Goal: Task Accomplishment & Management: Use online tool/utility

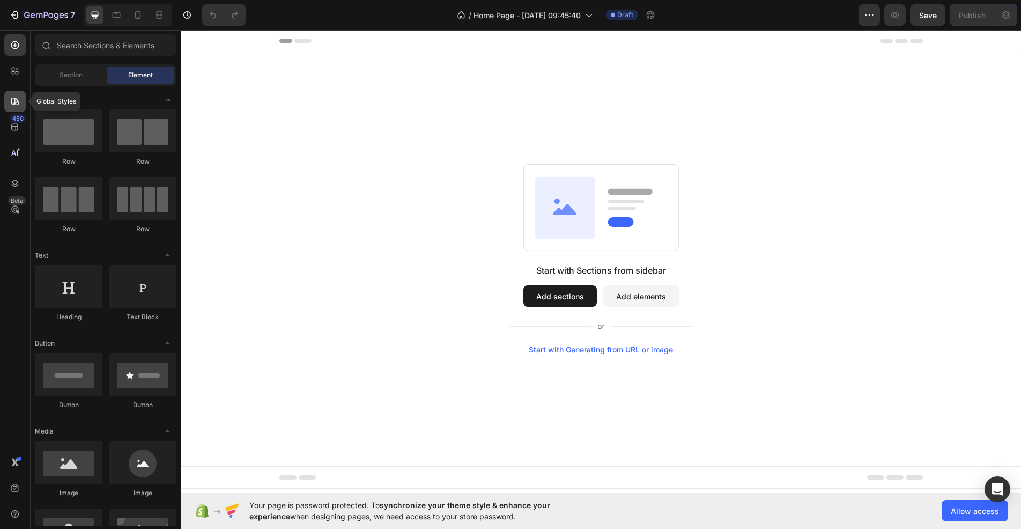
click at [15, 103] on icon at bounding box center [15, 102] width 8 height 8
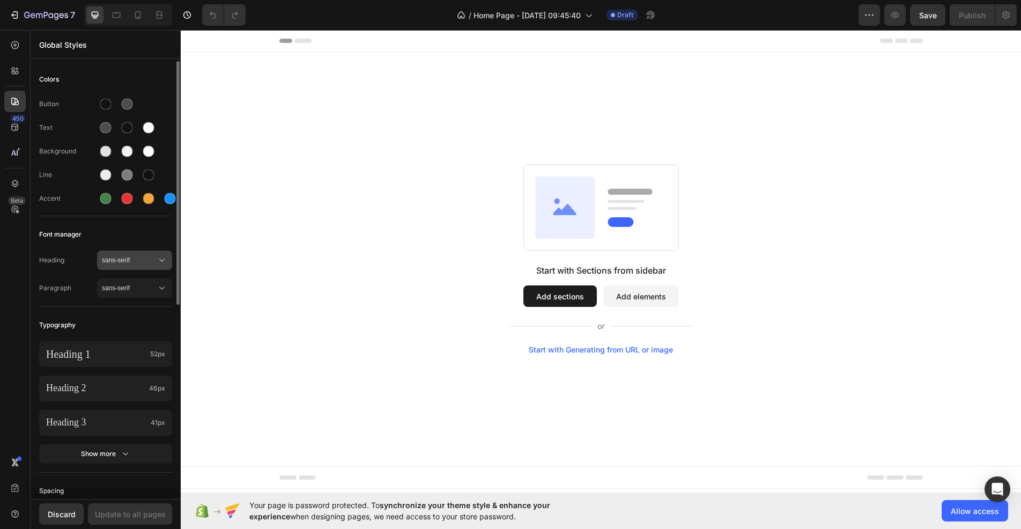
click at [112, 265] on div "sans-serif" at bounding box center [134, 260] width 65 height 11
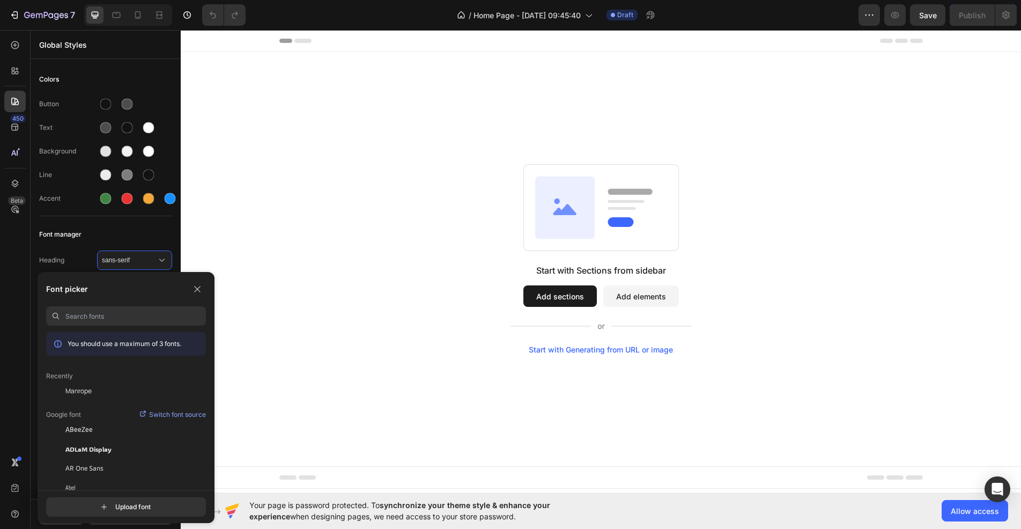
click at [102, 322] on input at bounding box center [135, 315] width 141 height 19
paste input "Lilita One"
type input "Lilita One"
click at [84, 393] on span "Lilita One" at bounding box center [77, 391] width 25 height 10
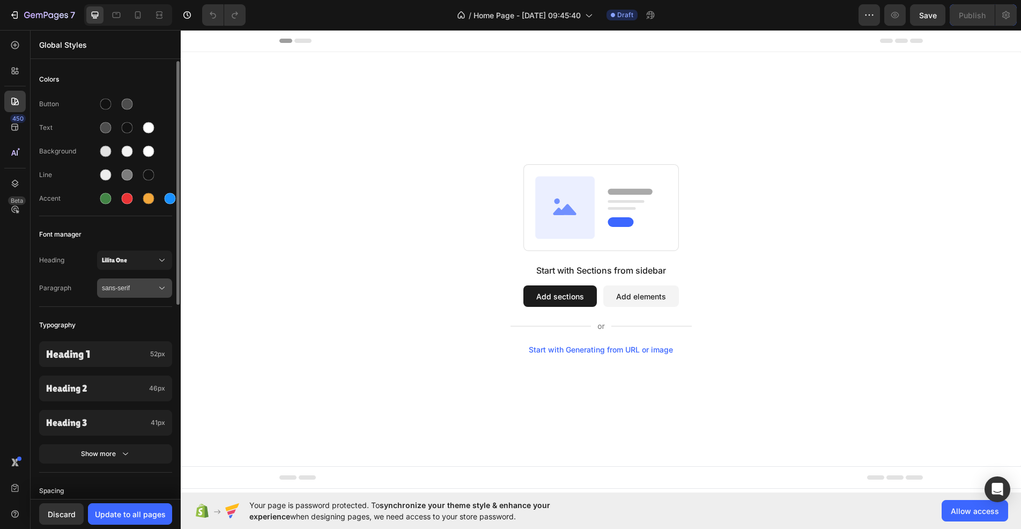
click at [116, 293] on button "sans-serif" at bounding box center [134, 287] width 75 height 19
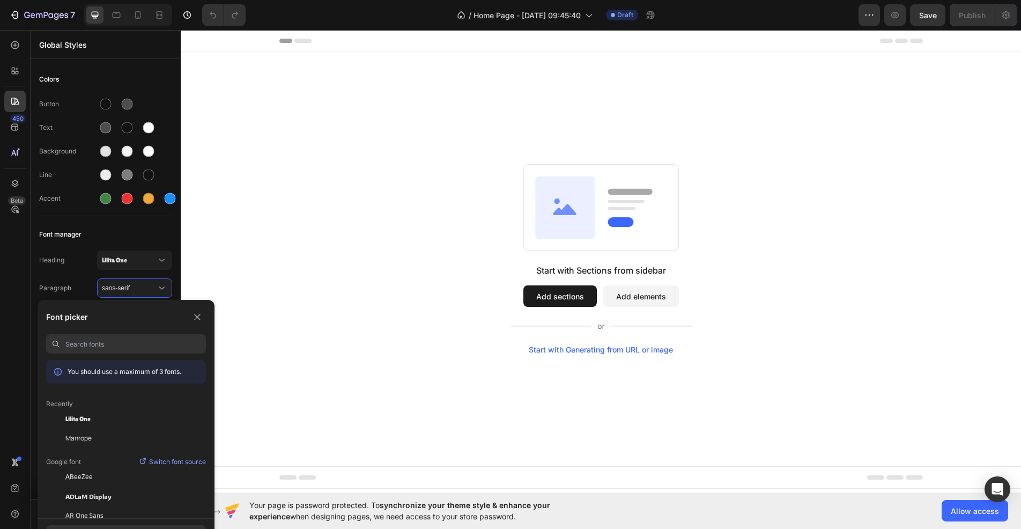
click at [107, 344] on input at bounding box center [135, 343] width 141 height 19
paste input "Nunito"
type input "Nunito"
click at [105, 421] on div "Nunito" at bounding box center [135, 419] width 141 height 10
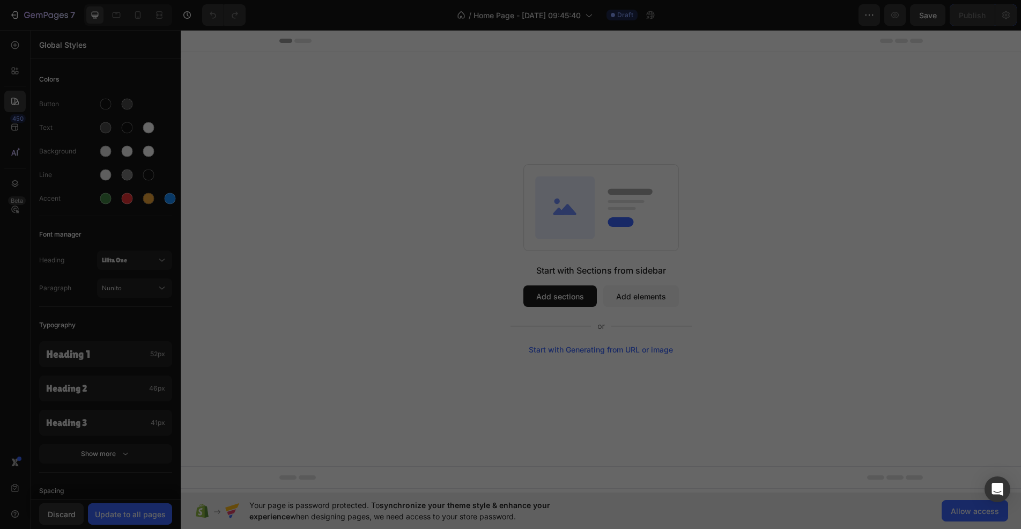
click at [211, 305] on div "Start with Sections from sidebar Add sections Add elements Start with Generatin…" at bounding box center [601, 259] width 840 height 414
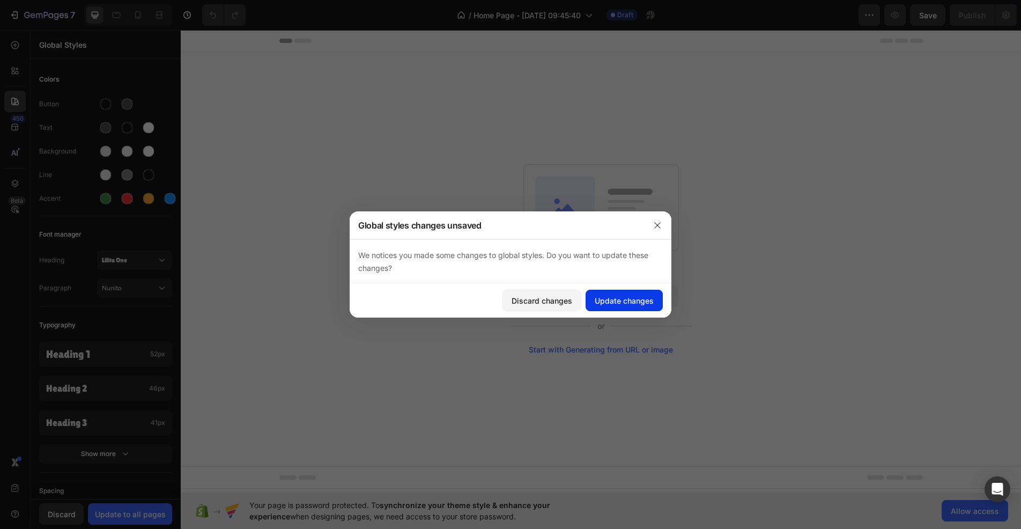
click at [589, 300] on button "Update changes" at bounding box center [624, 300] width 77 height 21
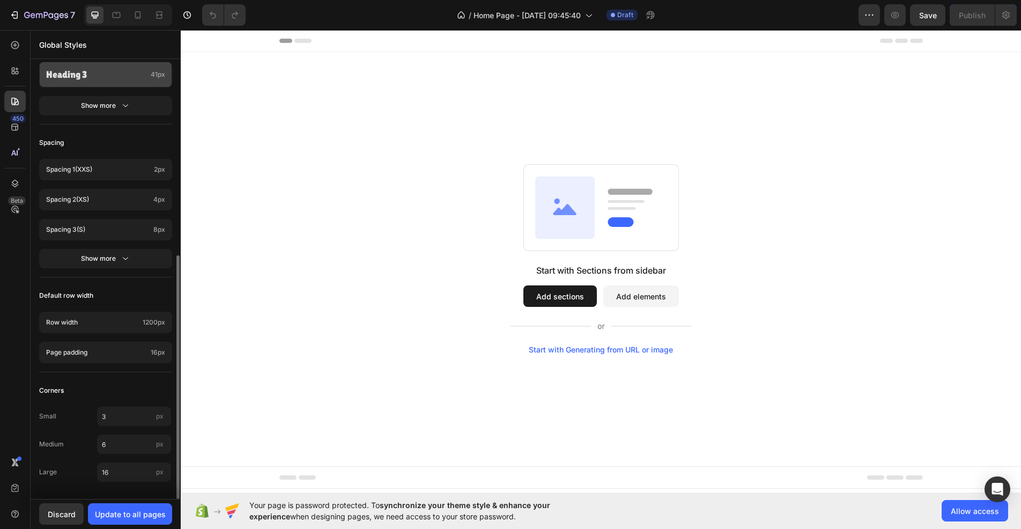
scroll to position [241, 0]
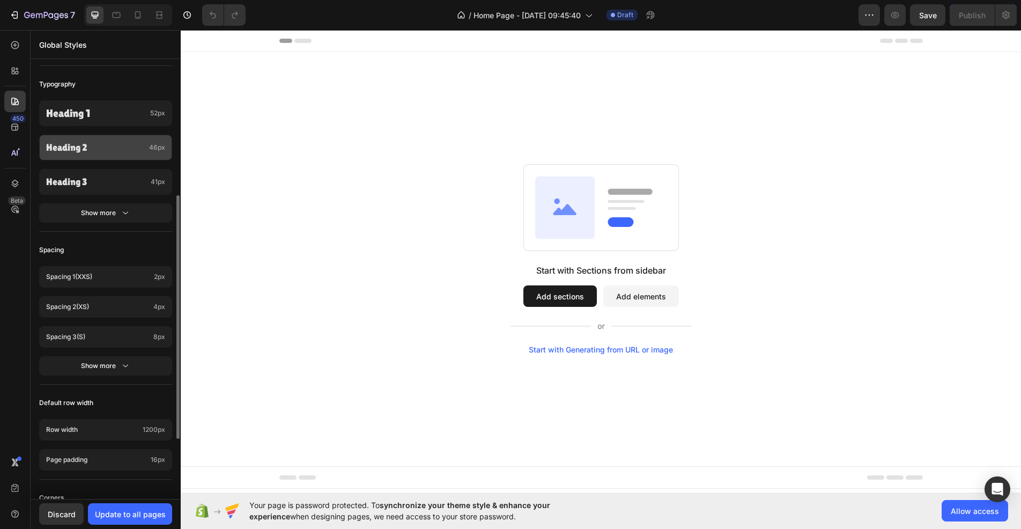
click at [112, 145] on p "Heading 2" at bounding box center [95, 147] width 99 height 12
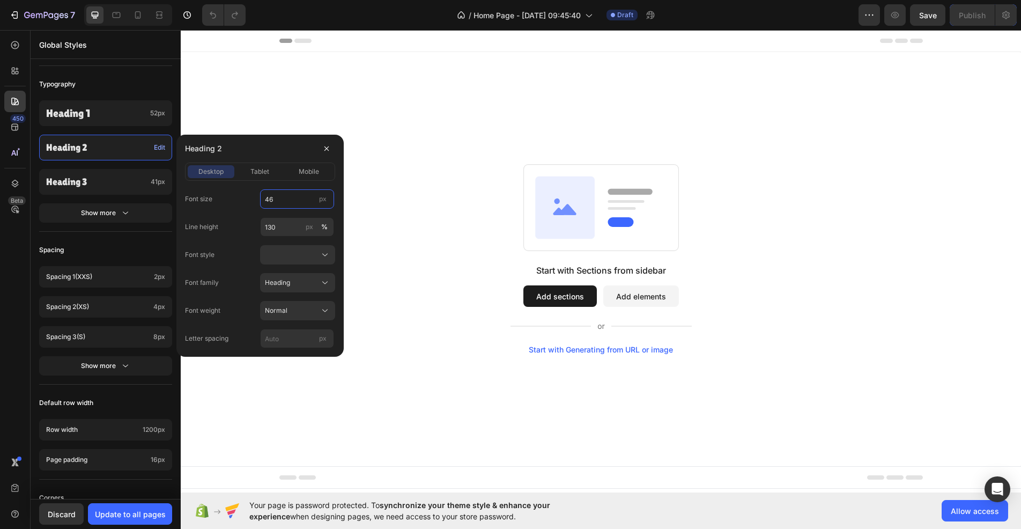
click at [285, 196] on input "46" at bounding box center [297, 198] width 74 height 19
type input "48"
click at [284, 226] on input "130" at bounding box center [297, 226] width 74 height 19
click at [284, 227] on input "130" at bounding box center [297, 226] width 74 height 19
type input "110"
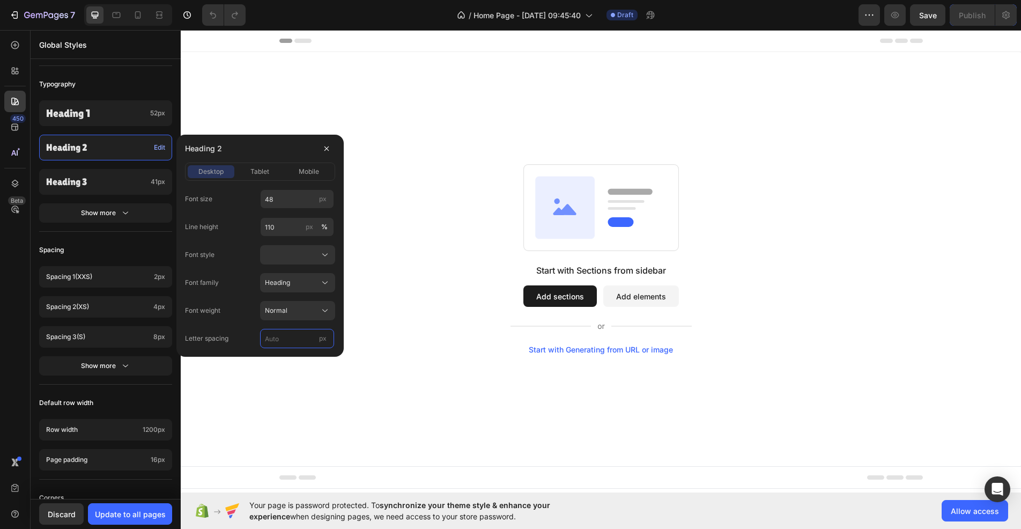
click at [278, 339] on input "px" at bounding box center [297, 338] width 74 height 19
type input "0"
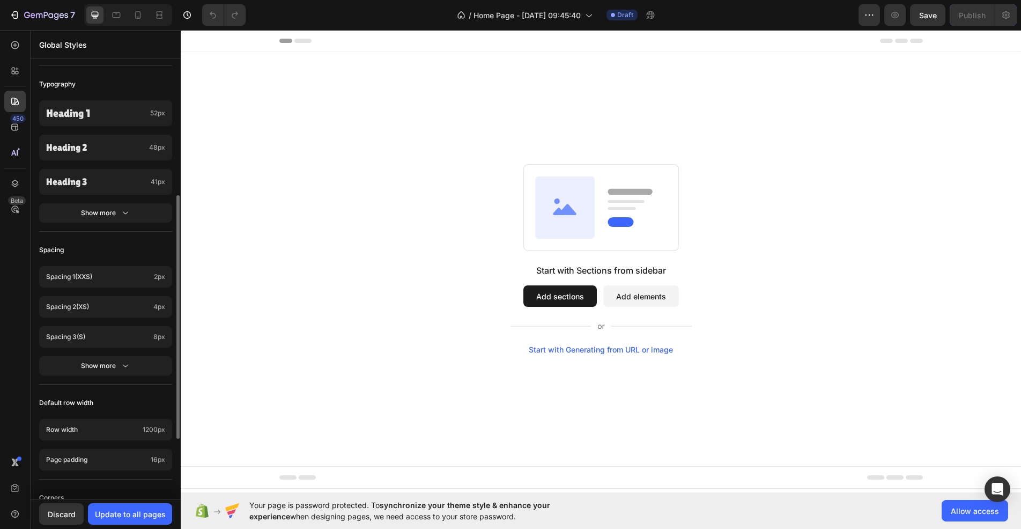
click at [116, 247] on div "Spacing" at bounding box center [105, 249] width 133 height 19
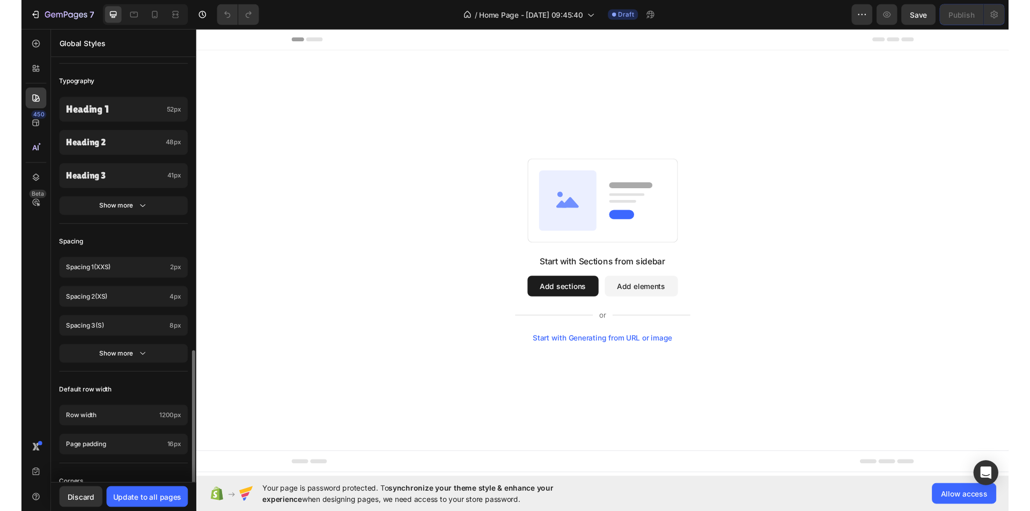
scroll to position [348, 0]
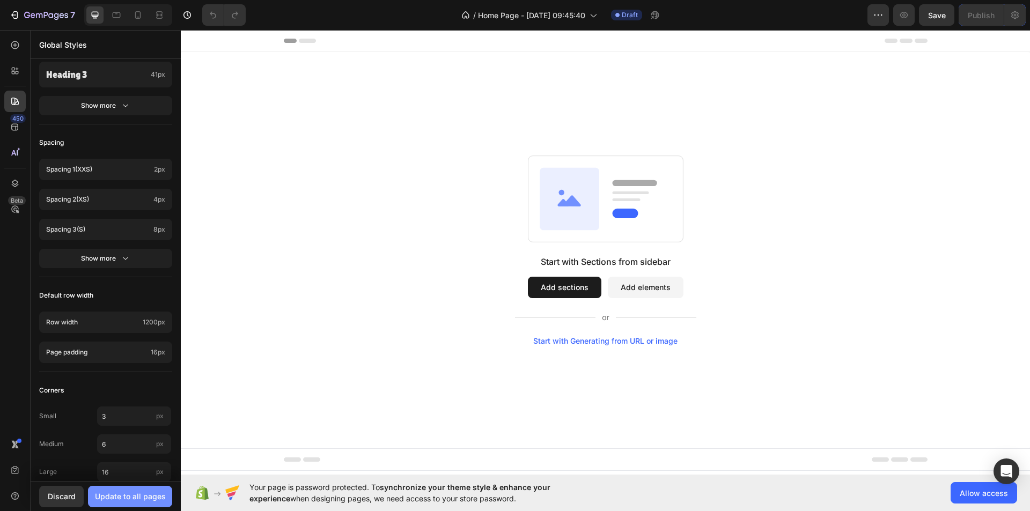
click at [121, 499] on div "Update to all pages" at bounding box center [130, 496] width 71 height 11
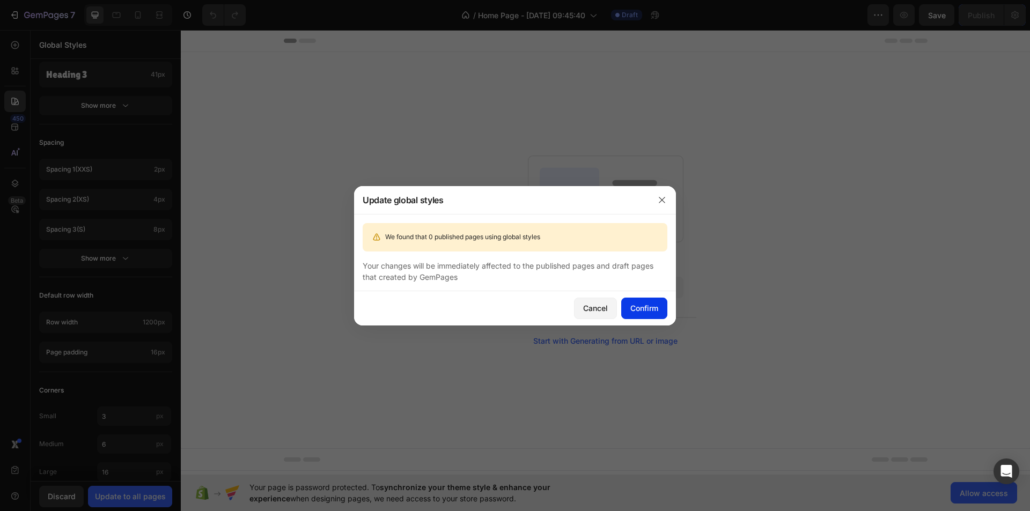
click at [645, 300] on button "Confirm" at bounding box center [644, 308] width 46 height 21
click at [640, 310] on div "button" at bounding box center [644, 308] width 9 height 9
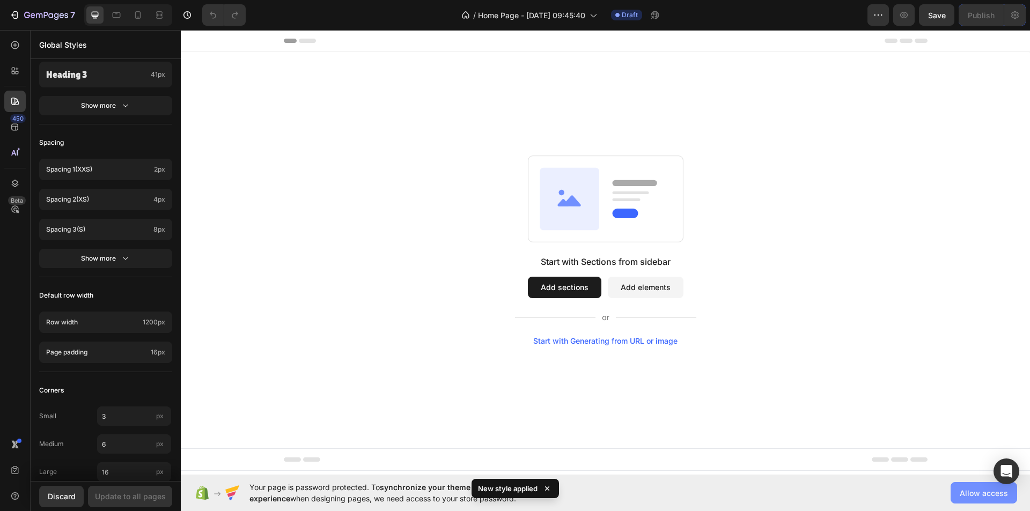
click at [961, 498] on span "Allow access" at bounding box center [983, 492] width 48 height 11
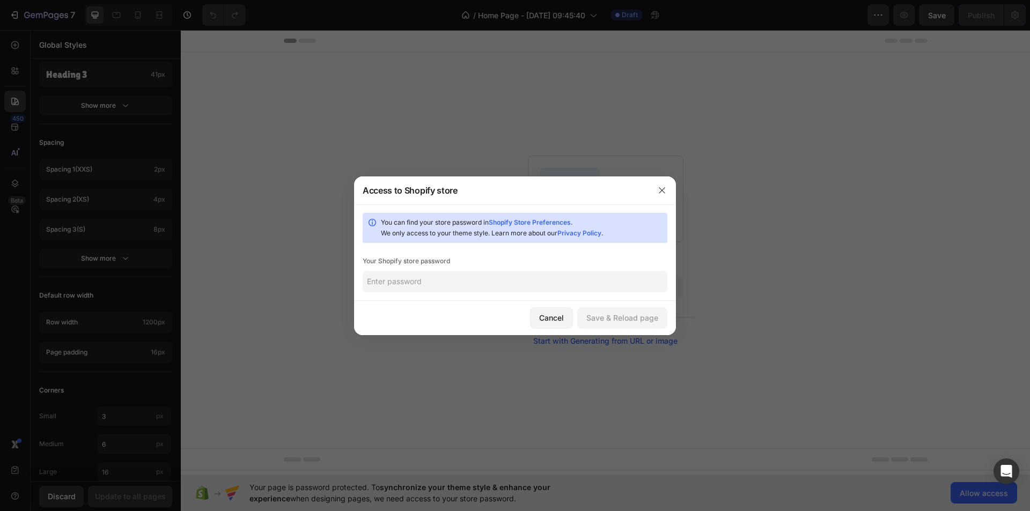
click at [437, 279] on input "text" at bounding box center [515, 281] width 305 height 21
type input "1"
click at [602, 318] on div "Save & Reload page" at bounding box center [622, 317] width 72 height 11
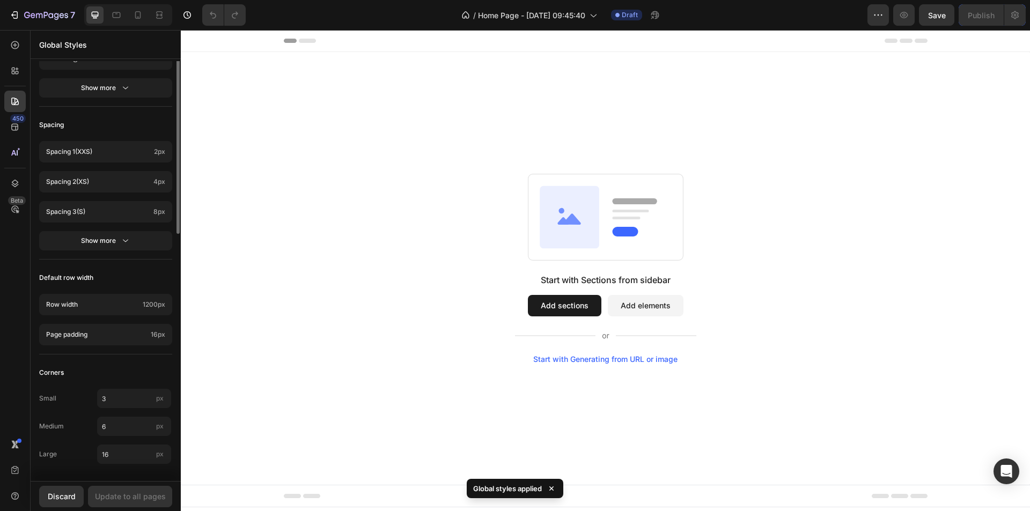
scroll to position [44, 0]
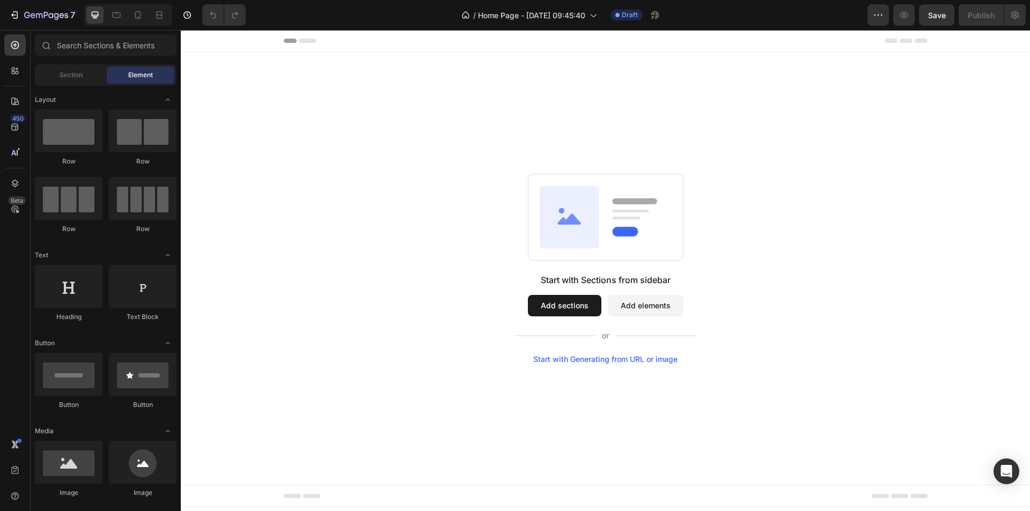
click at [939, 231] on div "Start with Sections from sidebar Add sections Add elements Start with Generatin…" at bounding box center [605, 269] width 772 height 190
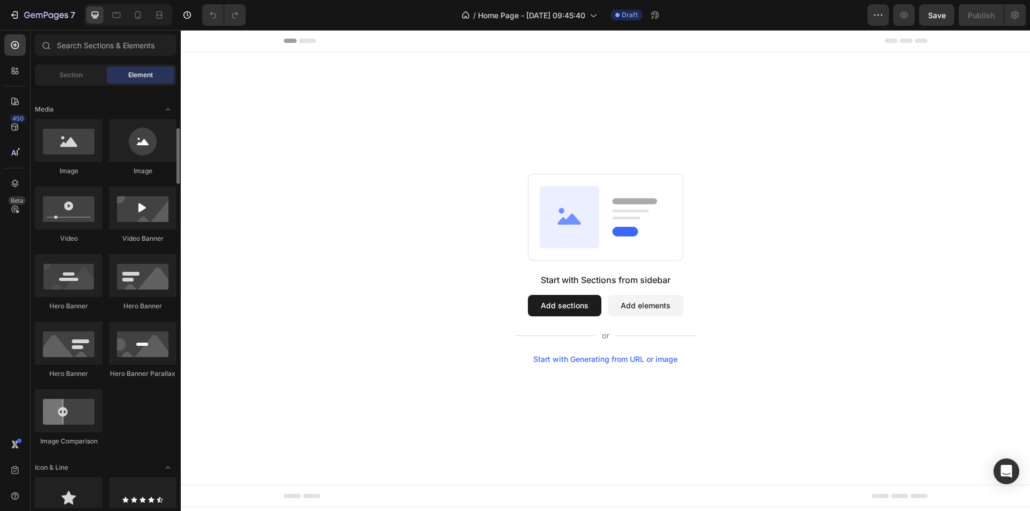
scroll to position [375, 0]
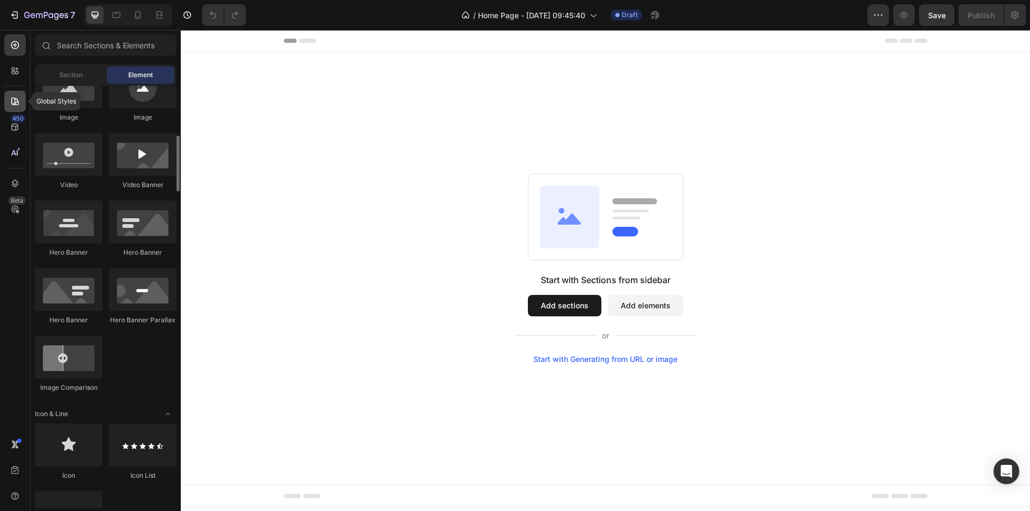
click at [16, 107] on div at bounding box center [14, 101] width 21 height 21
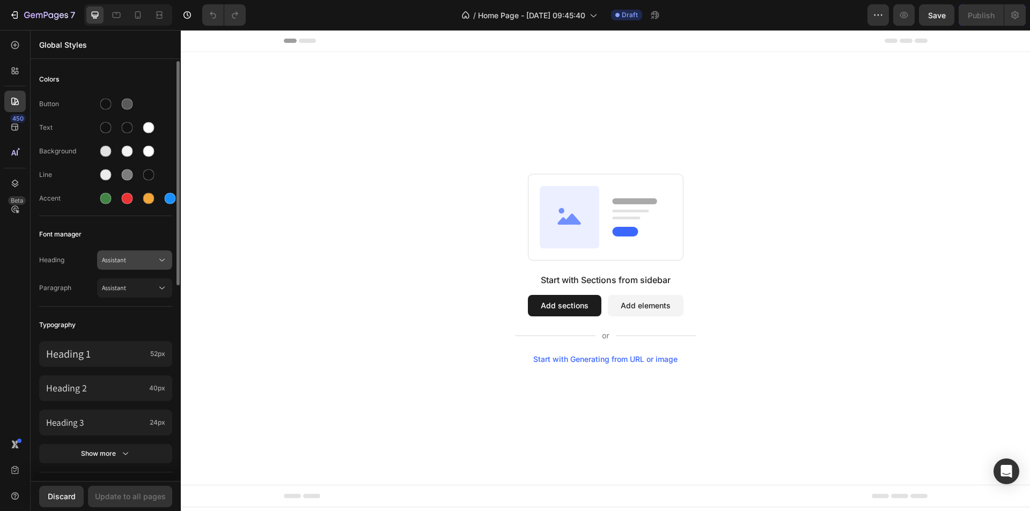
click at [132, 263] on span "Assistant" at bounding box center [129, 260] width 55 height 10
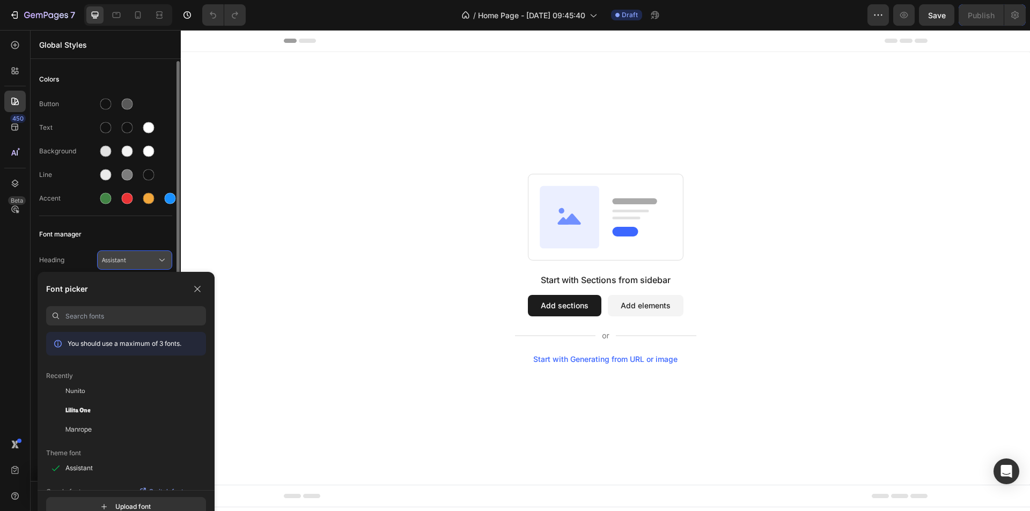
drag, startPoint x: 101, startPoint y: 235, endPoint x: 100, endPoint y: 256, distance: 20.9
click at [101, 236] on div "Font manager" at bounding box center [105, 234] width 133 height 19
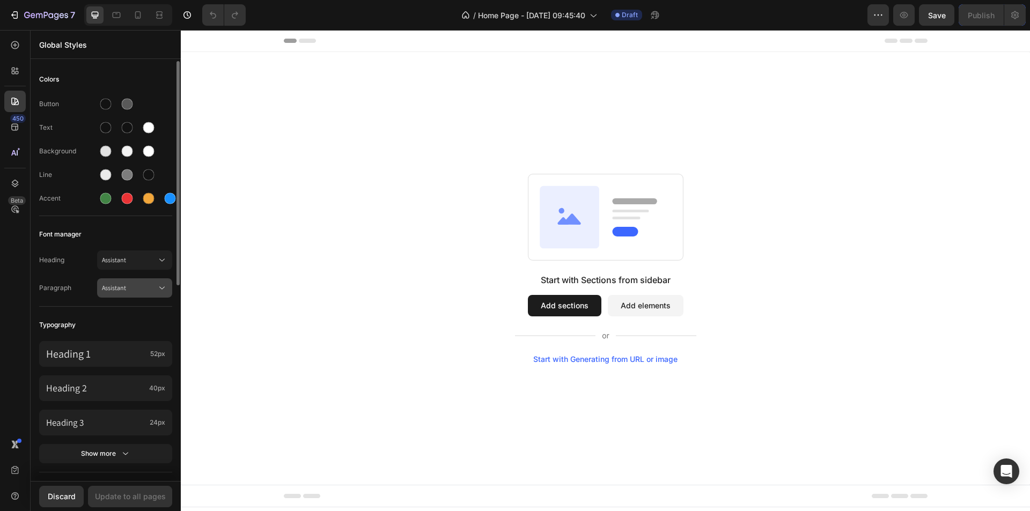
click at [116, 291] on span "Assistant" at bounding box center [129, 288] width 55 height 10
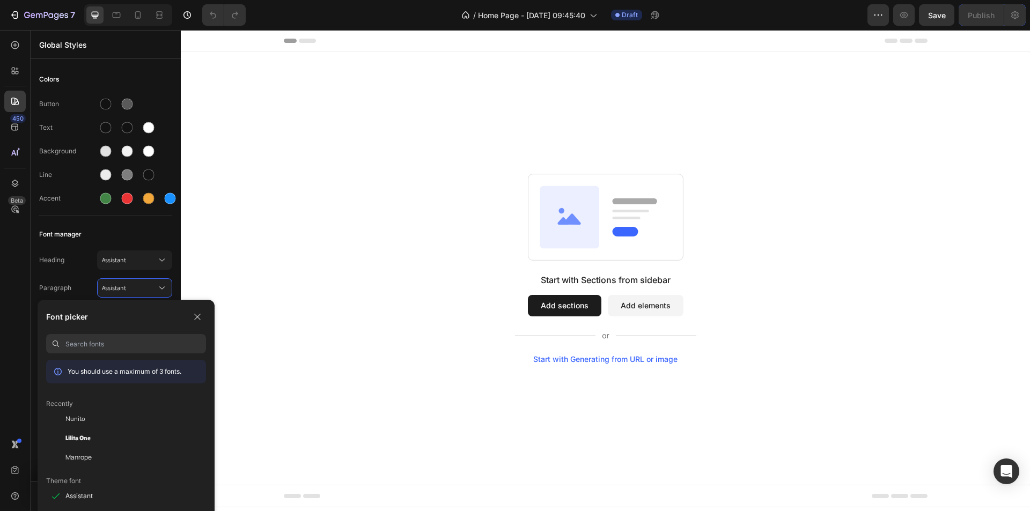
click at [129, 335] on input at bounding box center [135, 343] width 141 height 19
paste input "Nunito"
type input "Nunito"
click at [89, 423] on div "Nunito" at bounding box center [135, 419] width 141 height 10
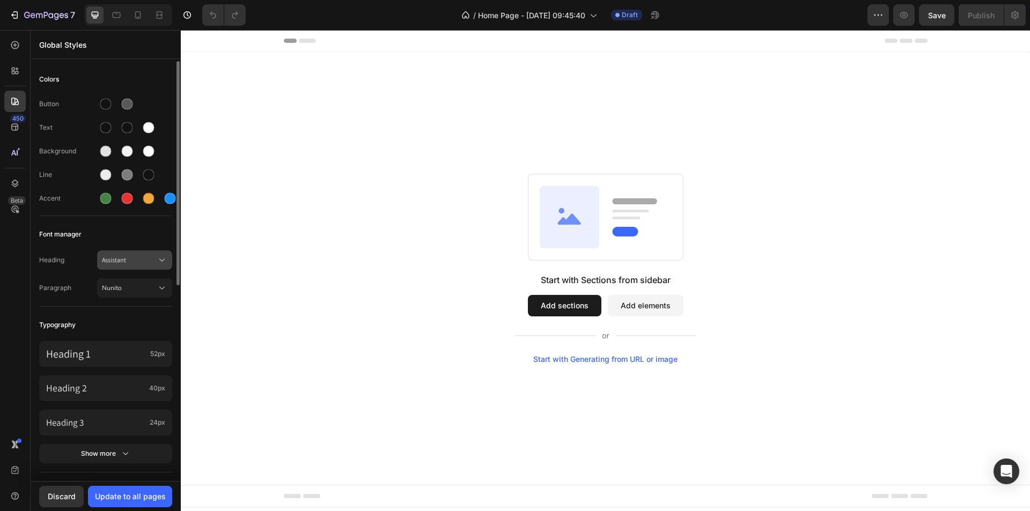
click at [140, 256] on span "Assistant" at bounding box center [129, 260] width 55 height 10
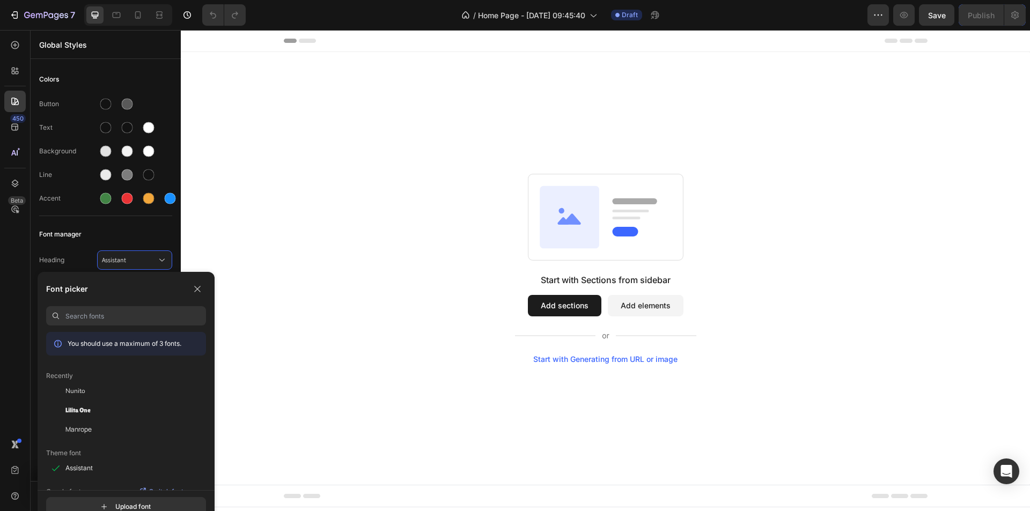
click at [90, 318] on input at bounding box center [135, 315] width 141 height 19
paste input "Lilita One"
type input "Lilita One"
click at [93, 386] on div "Lilita One" at bounding box center [135, 391] width 141 height 10
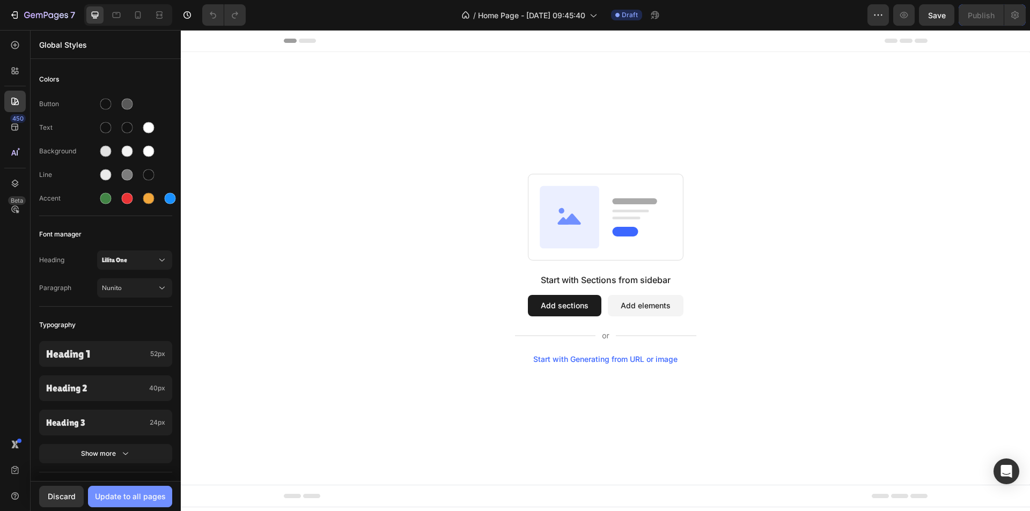
click at [110, 490] on button "Update to all pages" at bounding box center [130, 496] width 84 height 21
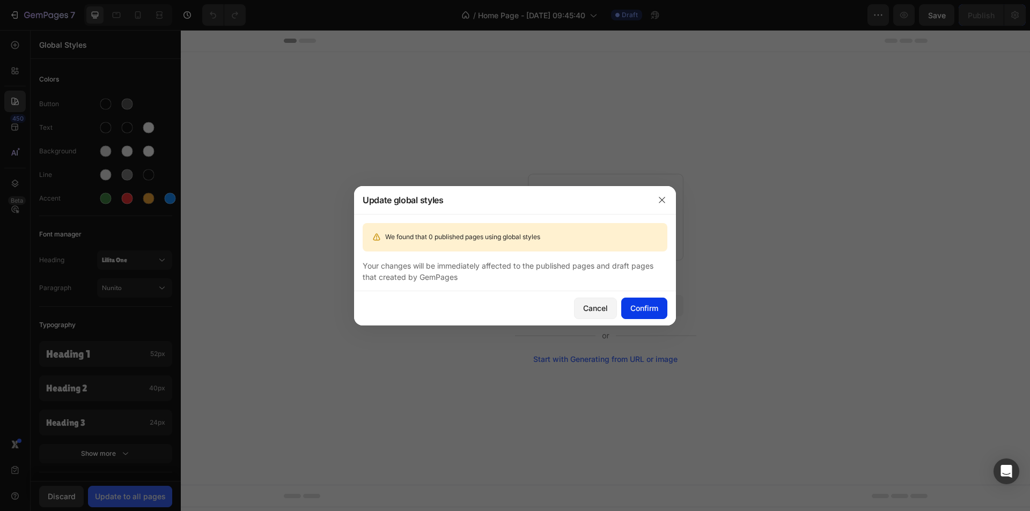
click at [644, 302] on div "Confirm" at bounding box center [644, 307] width 28 height 11
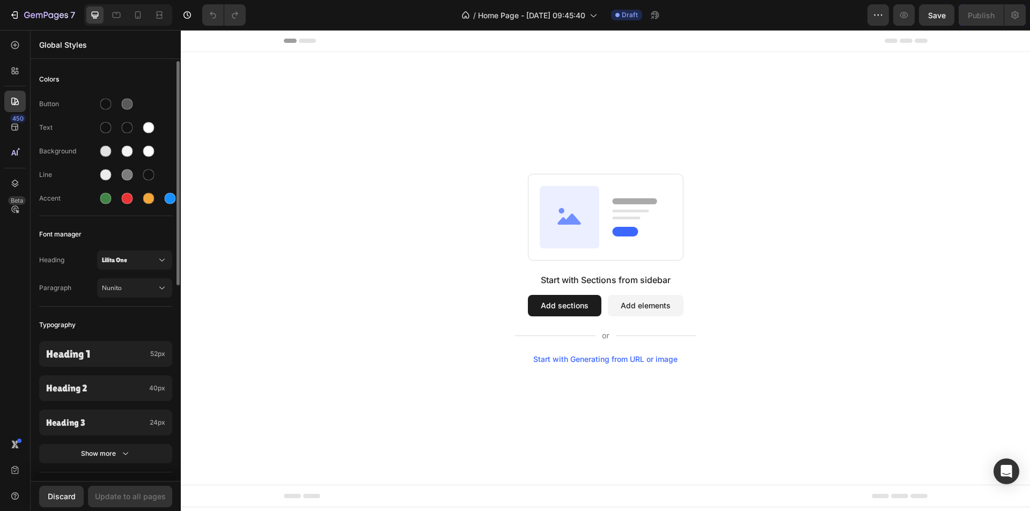
scroll to position [107, 0]
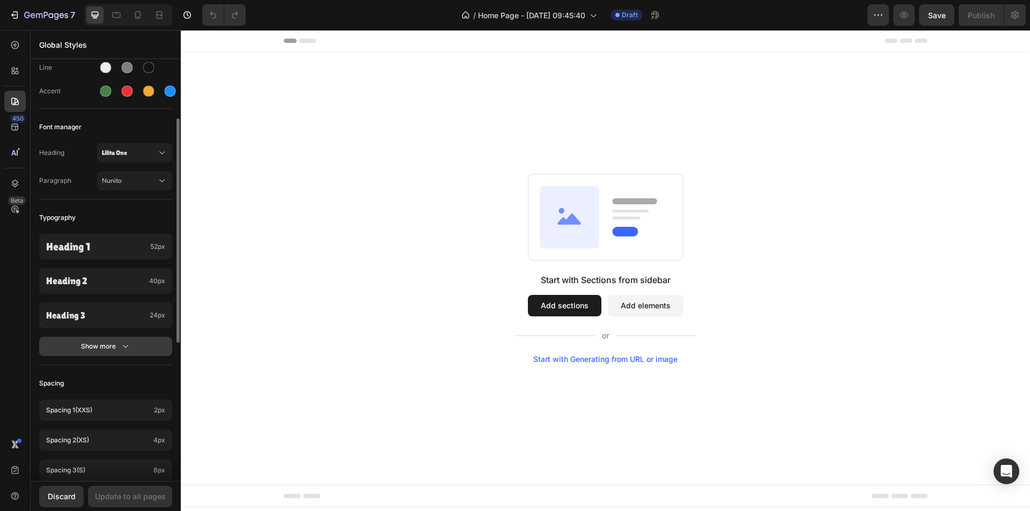
click at [109, 341] on button "Show more" at bounding box center [105, 346] width 133 height 19
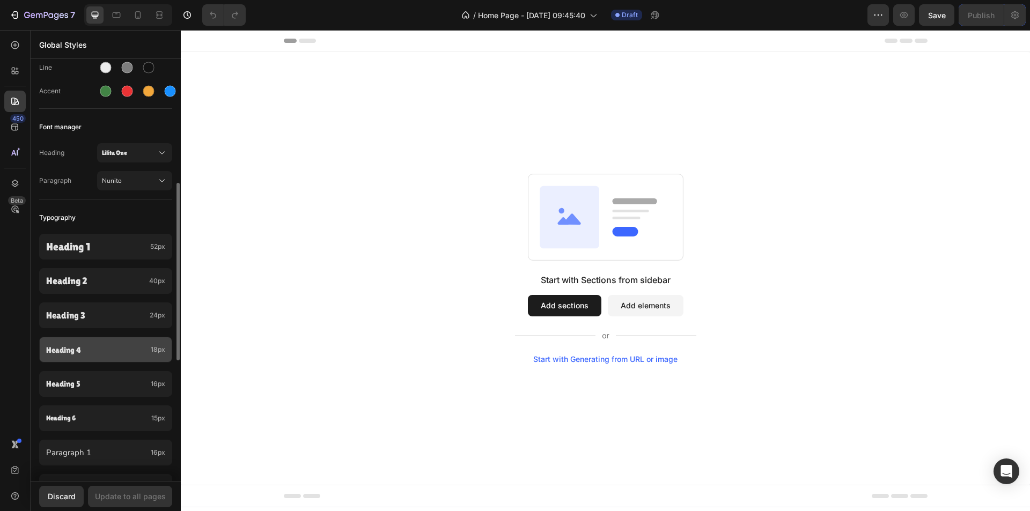
scroll to position [429, 0]
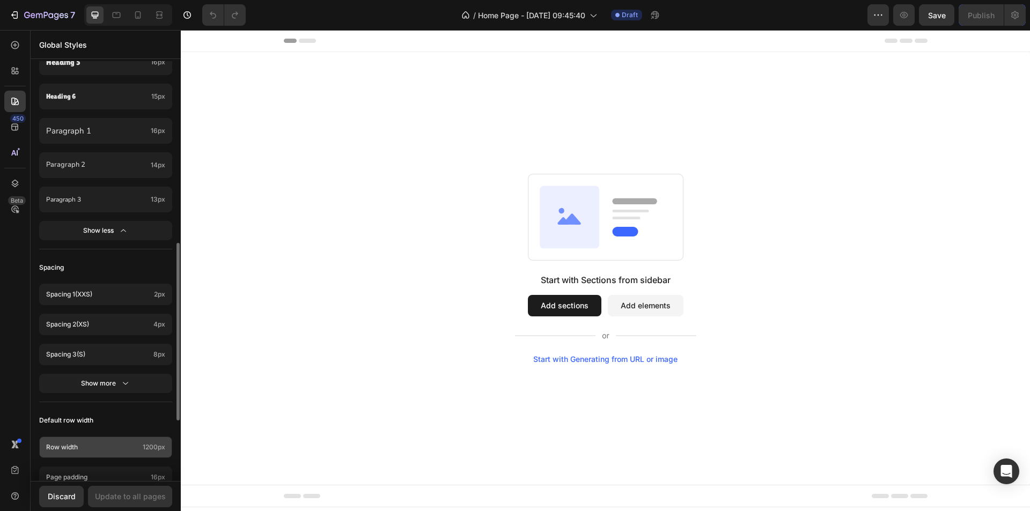
click at [147, 449] on span "1200px" at bounding box center [154, 447] width 23 height 10
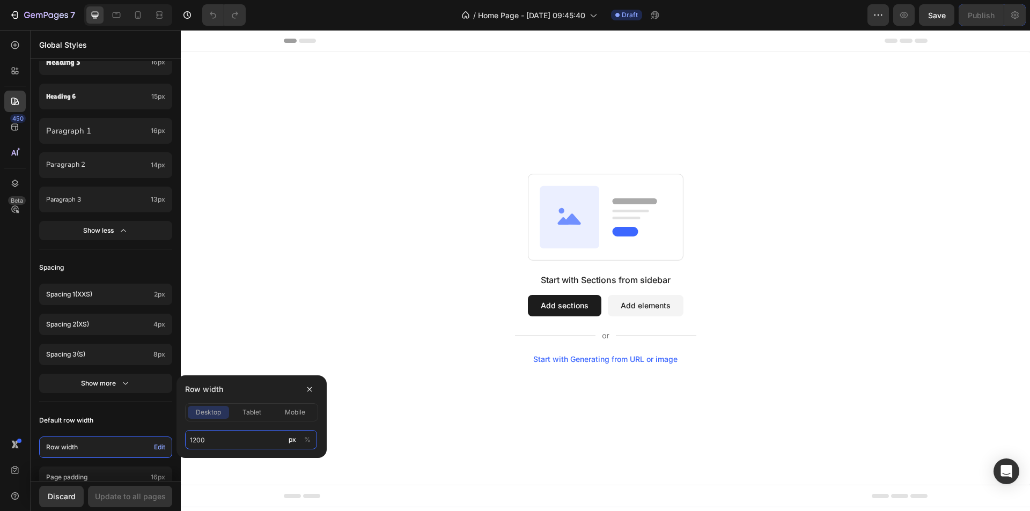
click at [227, 441] on input "1200" at bounding box center [251, 439] width 132 height 19
type input "1300"
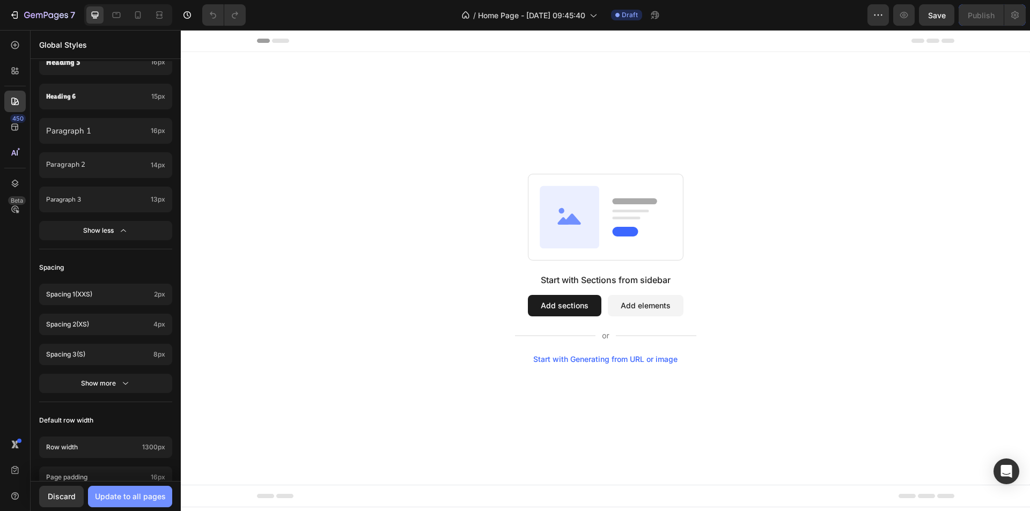
click at [119, 494] on div "Update to all pages" at bounding box center [130, 496] width 71 height 11
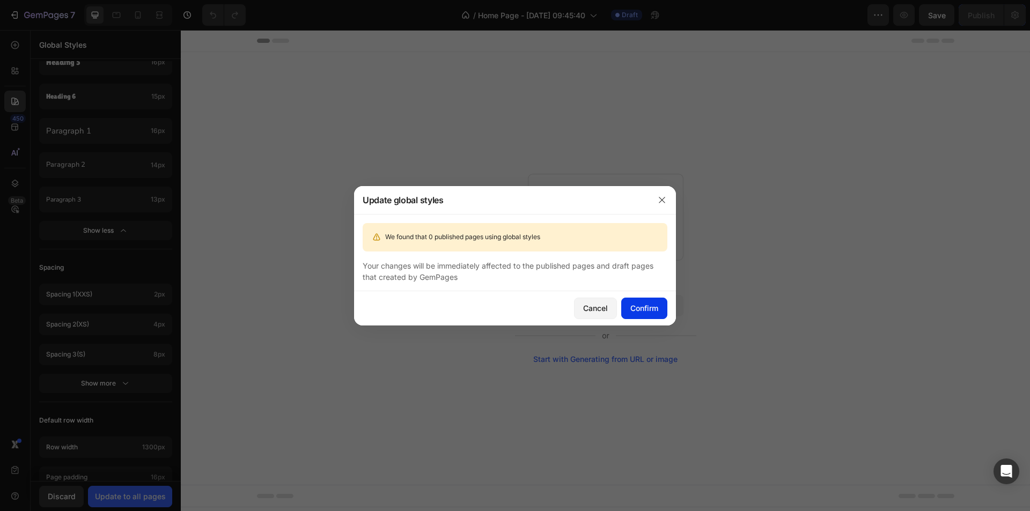
click at [633, 307] on div "Confirm" at bounding box center [644, 307] width 28 height 11
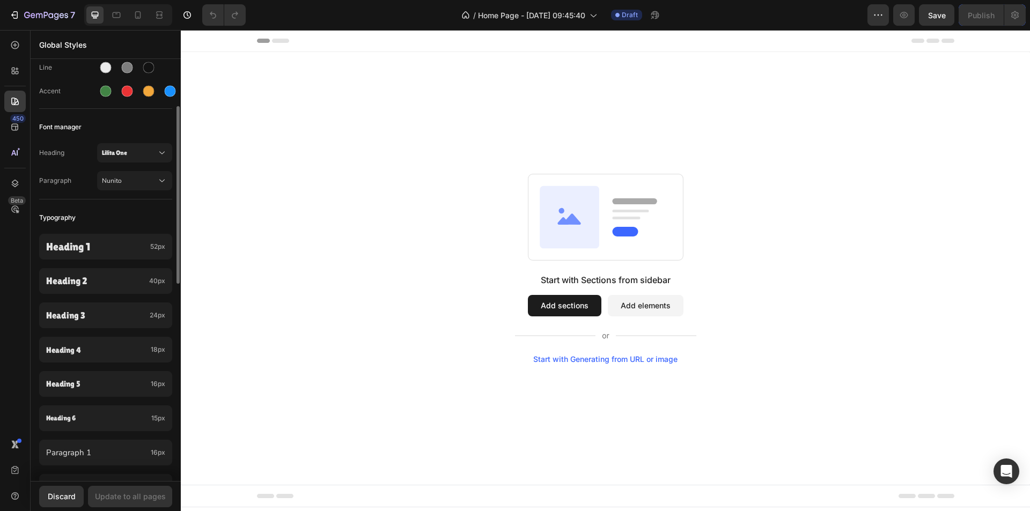
scroll to position [0, 0]
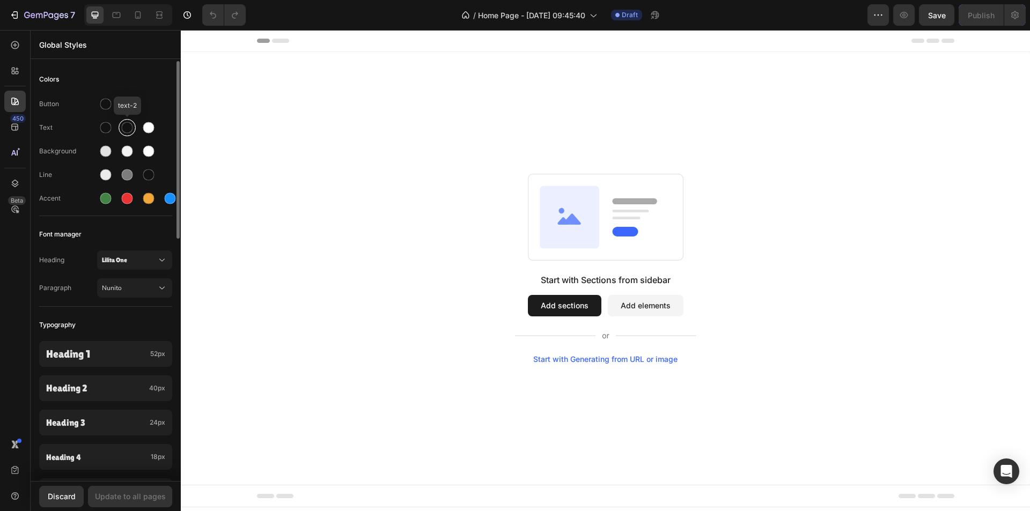
click at [124, 124] on div at bounding box center [127, 127] width 11 height 11
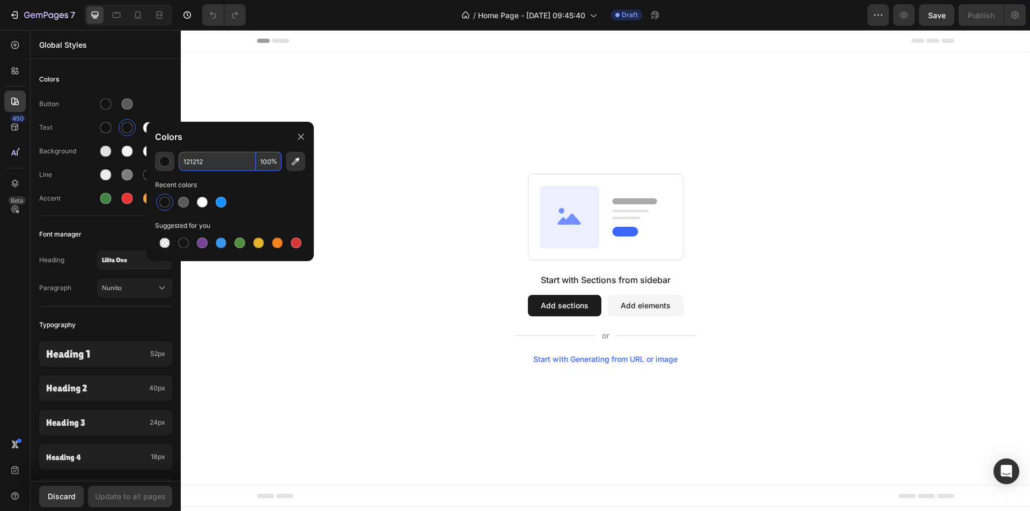
click at [211, 157] on input "121212" at bounding box center [217, 161] width 77 height 19
paste input "#6E584F"
type input "6E584F"
click at [80, 129] on div "Text" at bounding box center [68, 128] width 58 height 10
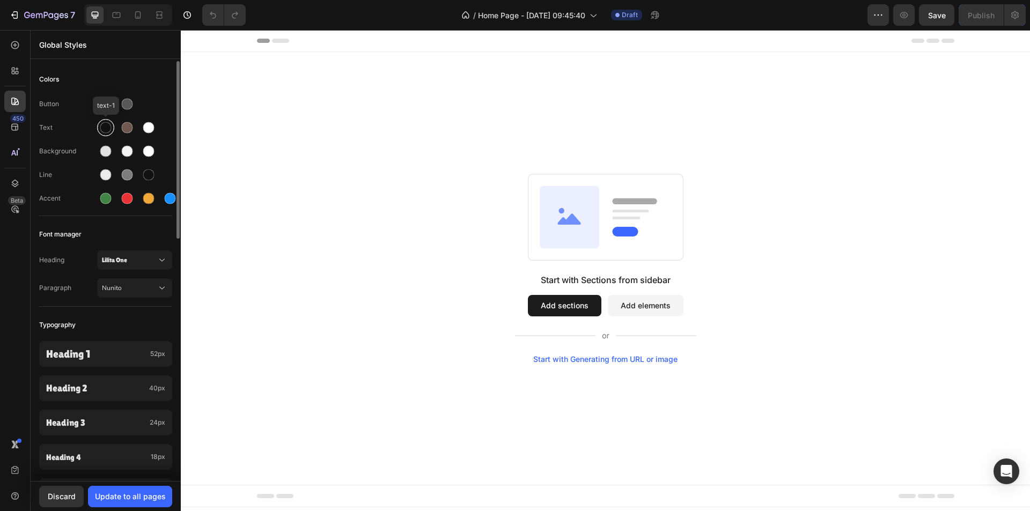
click at [101, 124] on div at bounding box center [105, 127] width 11 height 11
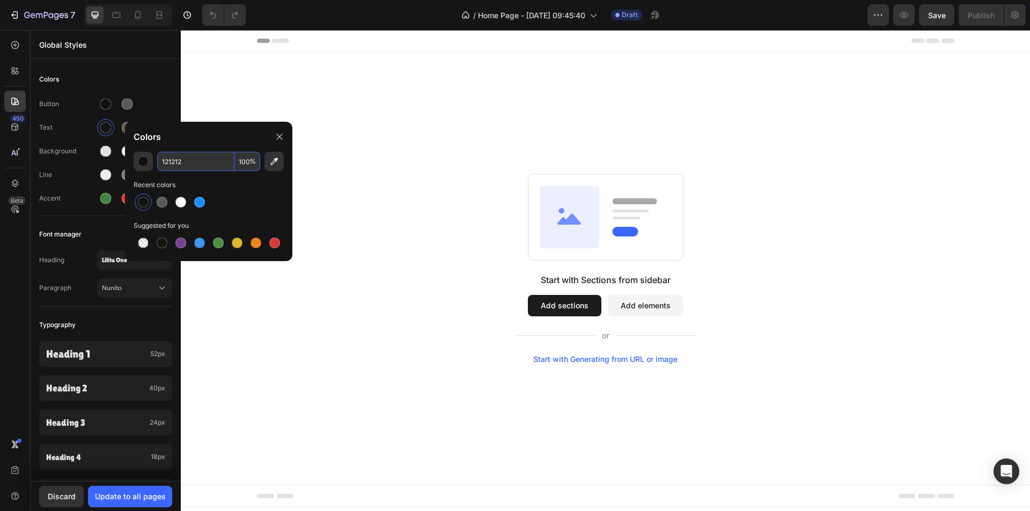
click at [202, 161] on input "121212" at bounding box center [195, 161] width 77 height 19
paste input "#787878"
type input "787878"
click at [69, 137] on div "Button Text Background Line Accent" at bounding box center [105, 152] width 133 height 127
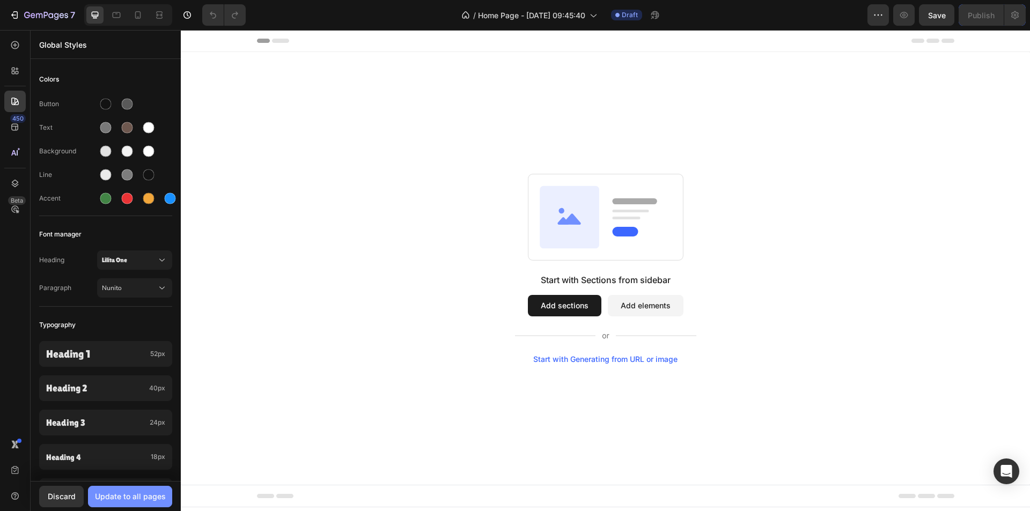
click at [124, 501] on div "Update to all pages" at bounding box center [130, 496] width 71 height 11
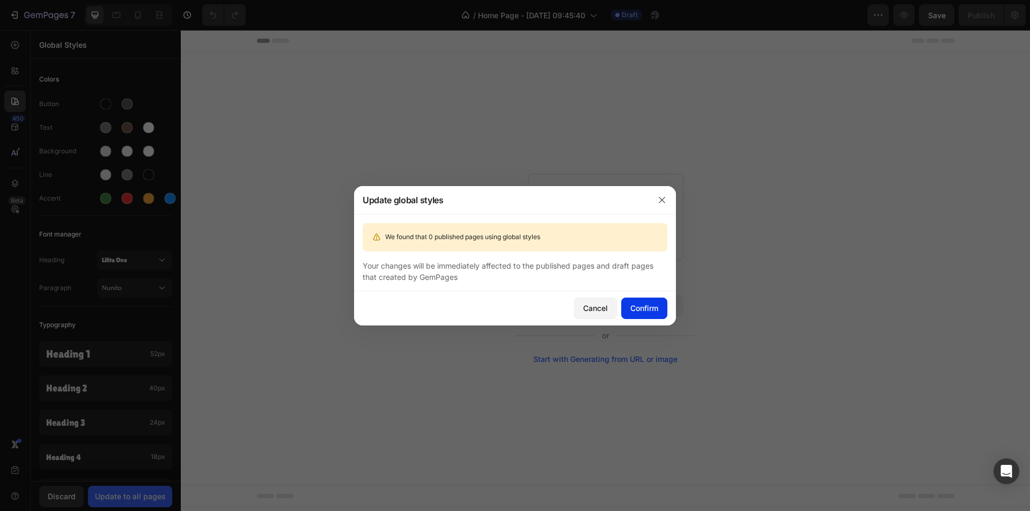
click at [653, 315] on button "Confirm" at bounding box center [644, 308] width 46 height 21
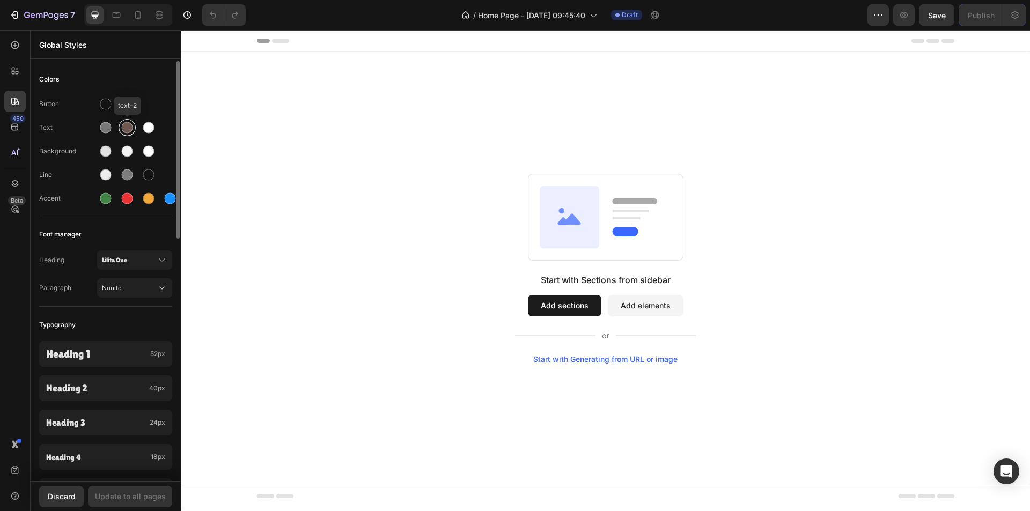
click at [125, 125] on div at bounding box center [127, 127] width 11 height 11
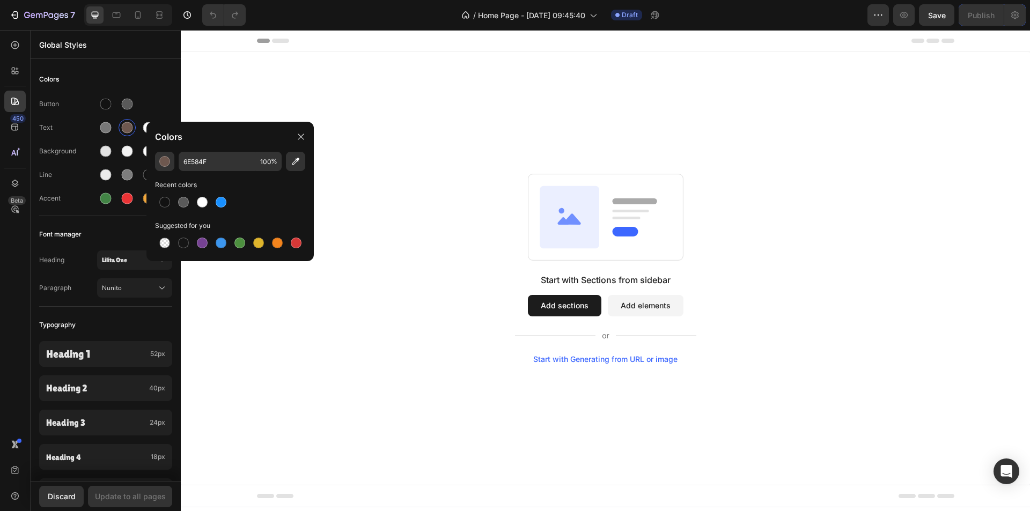
drag, startPoint x: 268, startPoint y: 308, endPoint x: 194, endPoint y: 291, distance: 76.1
click at [267, 309] on div "Start with Sections from sidebar Add sections Add elements Start with Generatin…" at bounding box center [605, 269] width 772 height 190
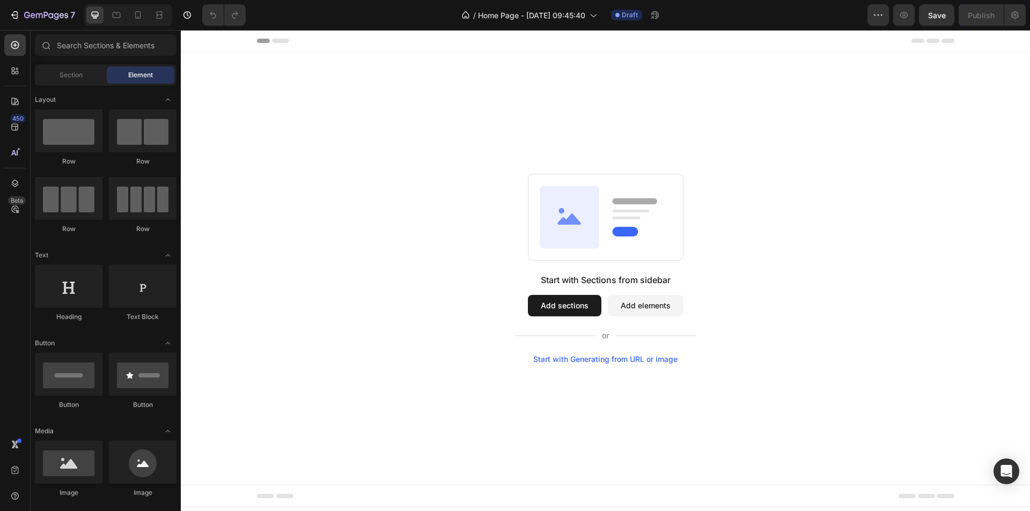
scroll to position [375, 0]
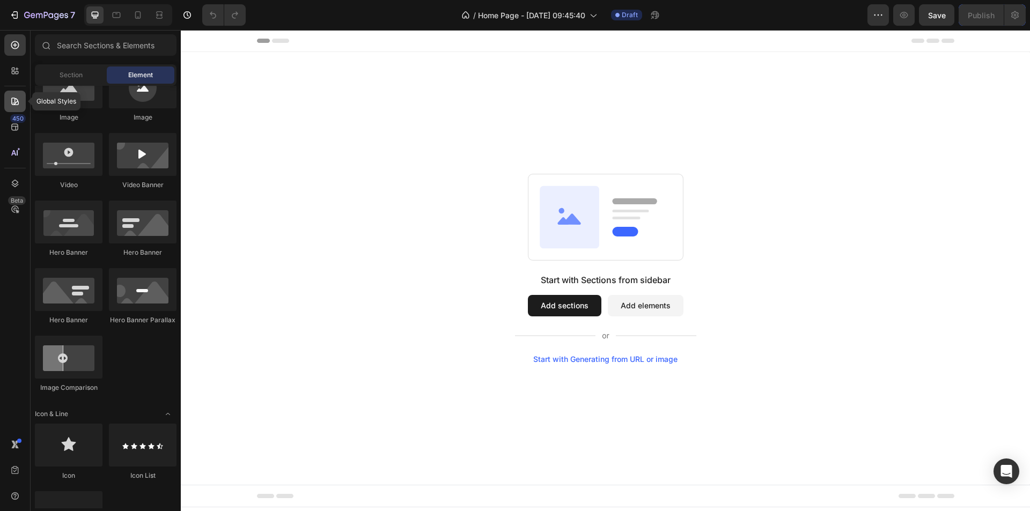
click at [16, 99] on icon at bounding box center [15, 102] width 8 height 8
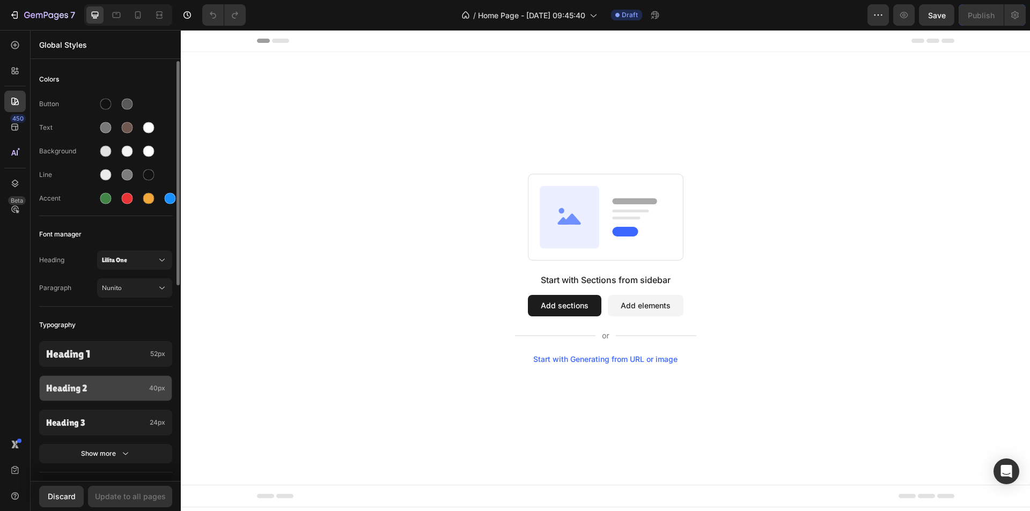
click at [95, 389] on p "Heading 2" at bounding box center [95, 388] width 99 height 12
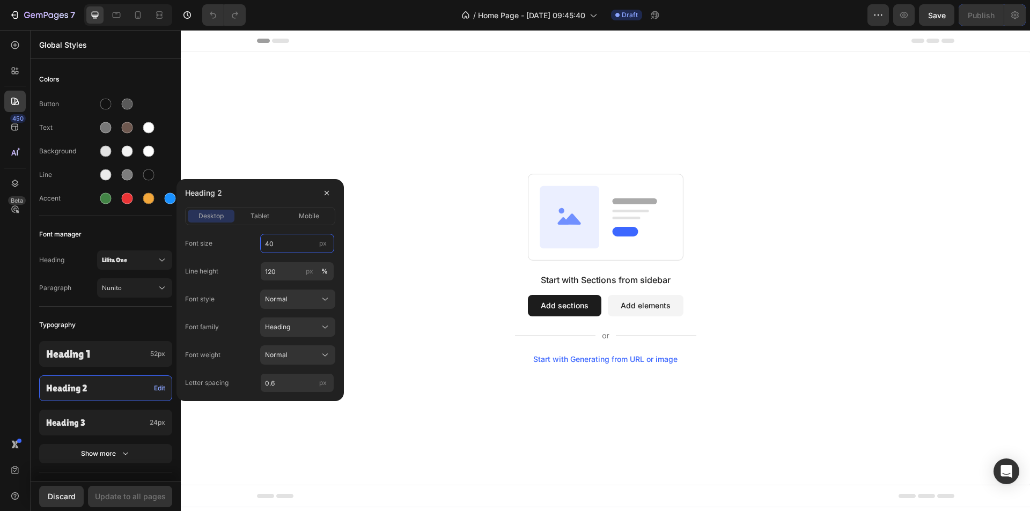
click at [277, 247] on input "40" at bounding box center [297, 243] width 74 height 19
type input "48"
click at [289, 272] on input "120" at bounding box center [297, 271] width 74 height 19
type input "110"
click at [277, 383] on input "0.6" at bounding box center [297, 382] width 74 height 19
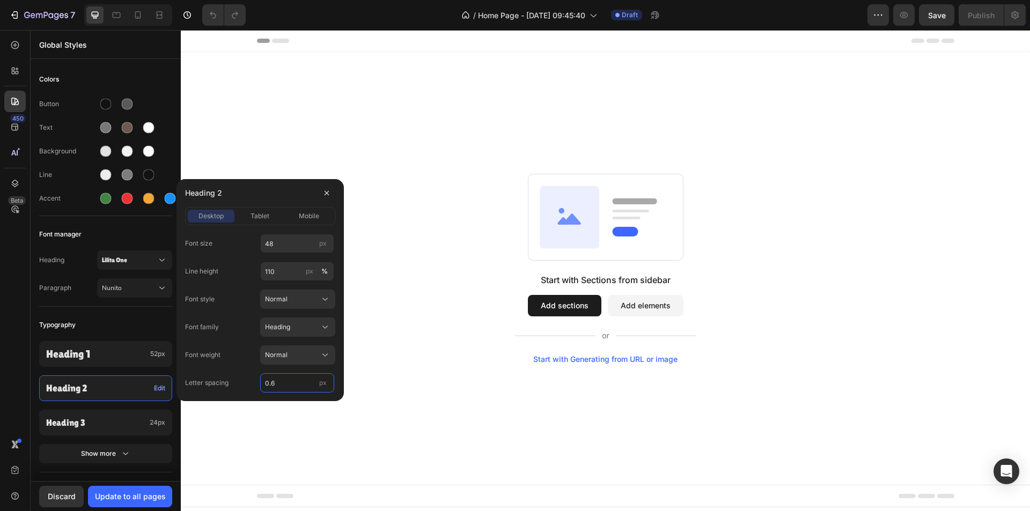
type input "0"
click at [252, 212] on span "tablet" at bounding box center [259, 216] width 19 height 10
click at [305, 212] on span "mobile" at bounding box center [309, 216] width 20 height 10
click at [279, 242] on input "30" at bounding box center [297, 243] width 74 height 19
type input "40"
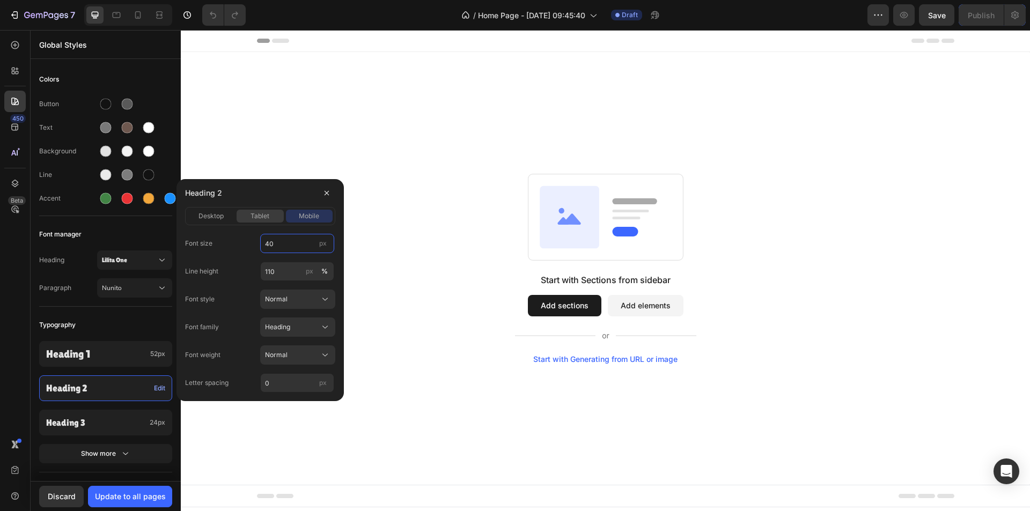
click at [260, 211] on button "tablet" at bounding box center [259, 216] width 47 height 13
click at [280, 244] on input "32" at bounding box center [297, 243] width 74 height 19
type input "44"
click at [137, 500] on div "Update to all pages" at bounding box center [130, 496] width 71 height 11
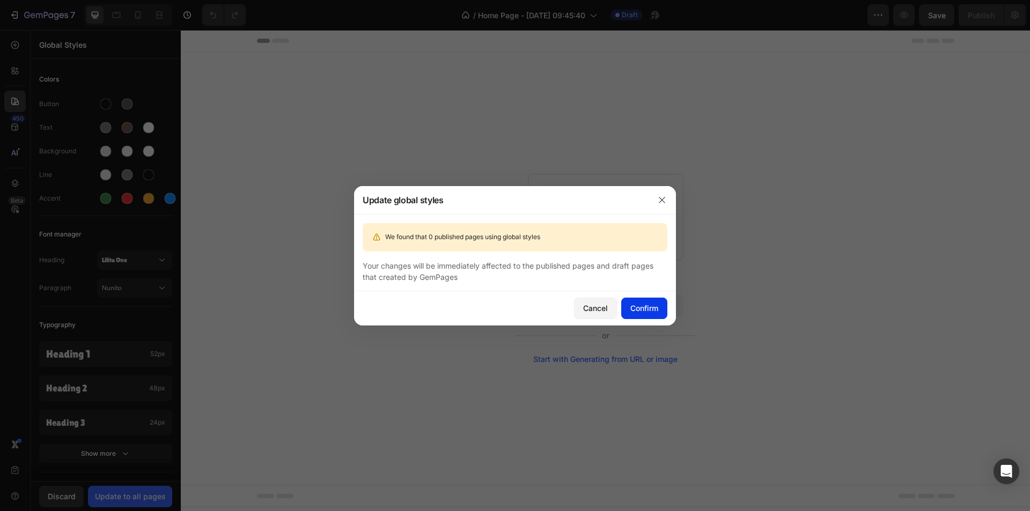
click at [652, 314] on button "Confirm" at bounding box center [644, 308] width 46 height 21
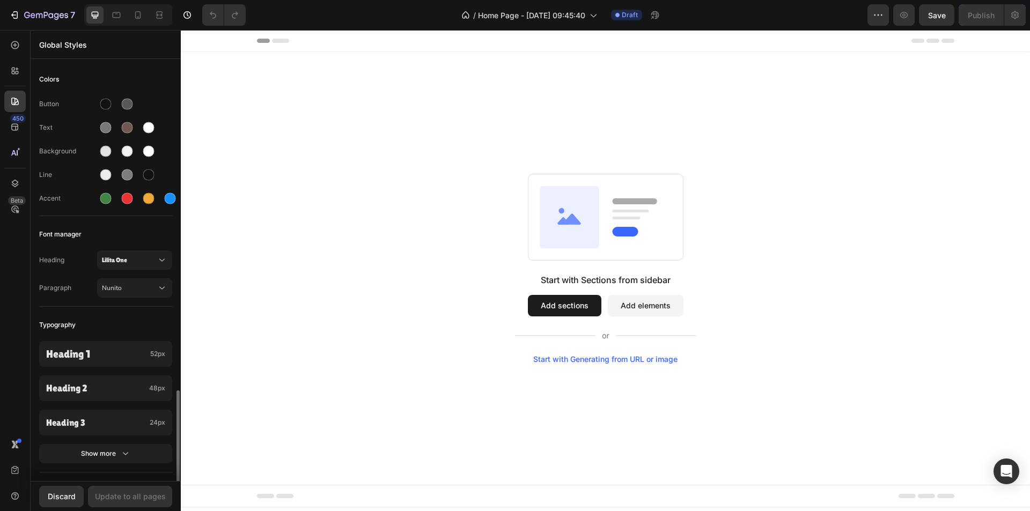
scroll to position [366, 0]
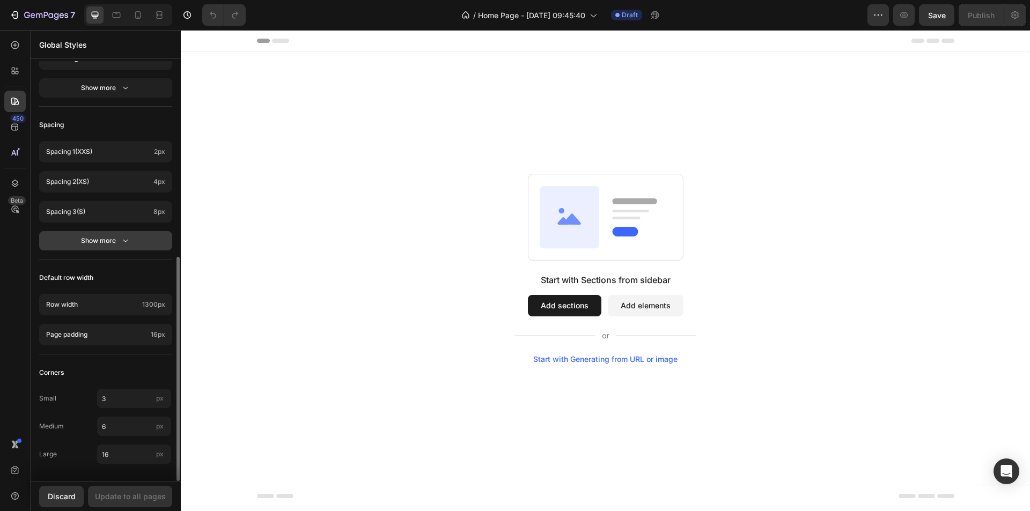
click at [131, 235] on button "Show more" at bounding box center [105, 240] width 133 height 19
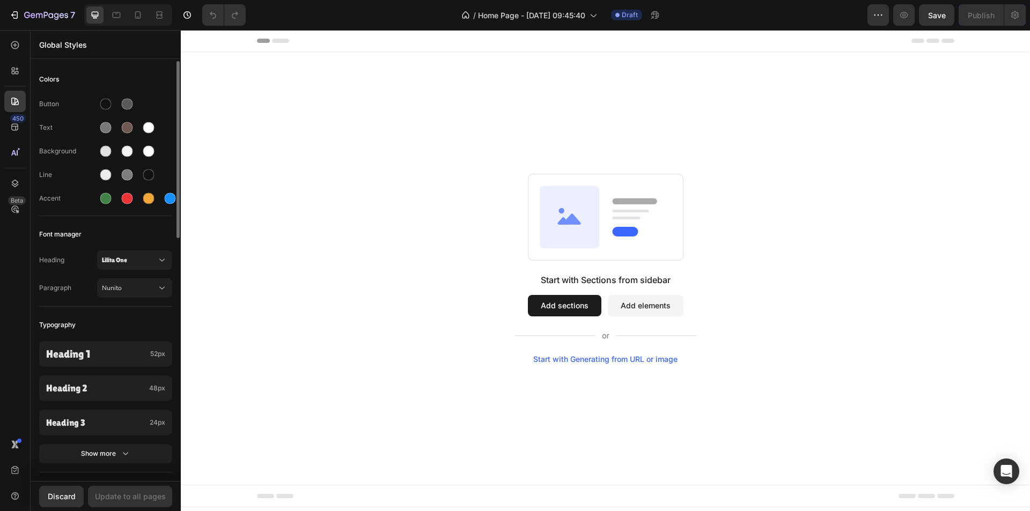
scroll to position [107, 0]
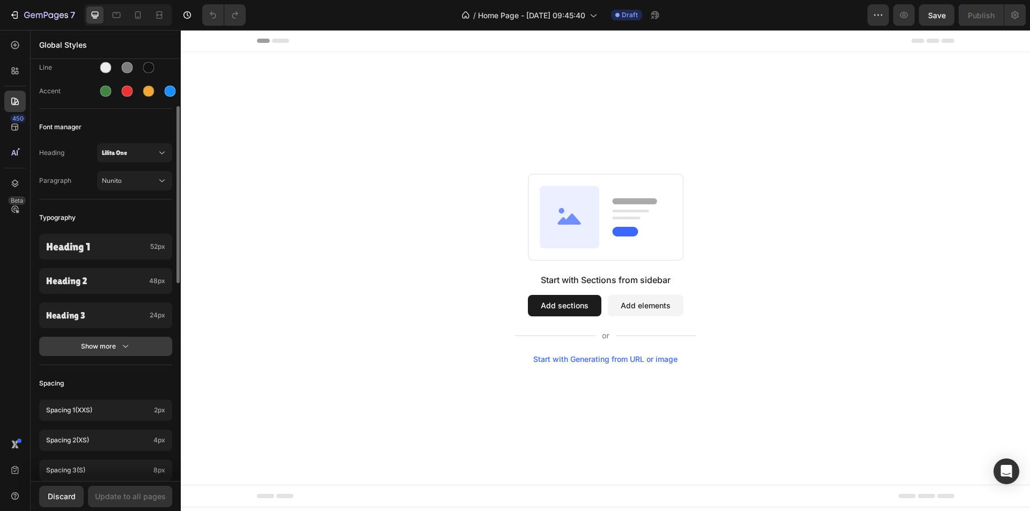
click at [121, 344] on icon "button" at bounding box center [125, 346] width 11 height 11
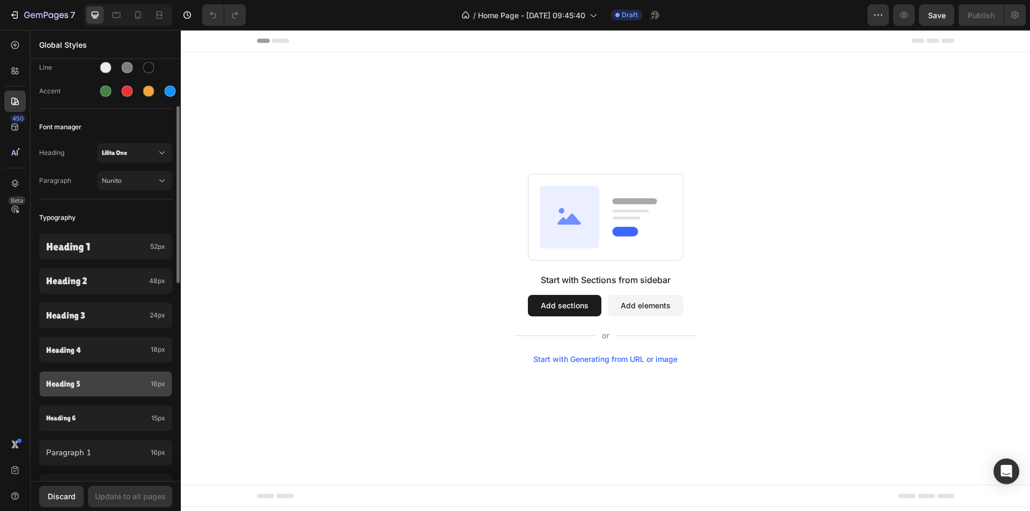
scroll to position [215, 0]
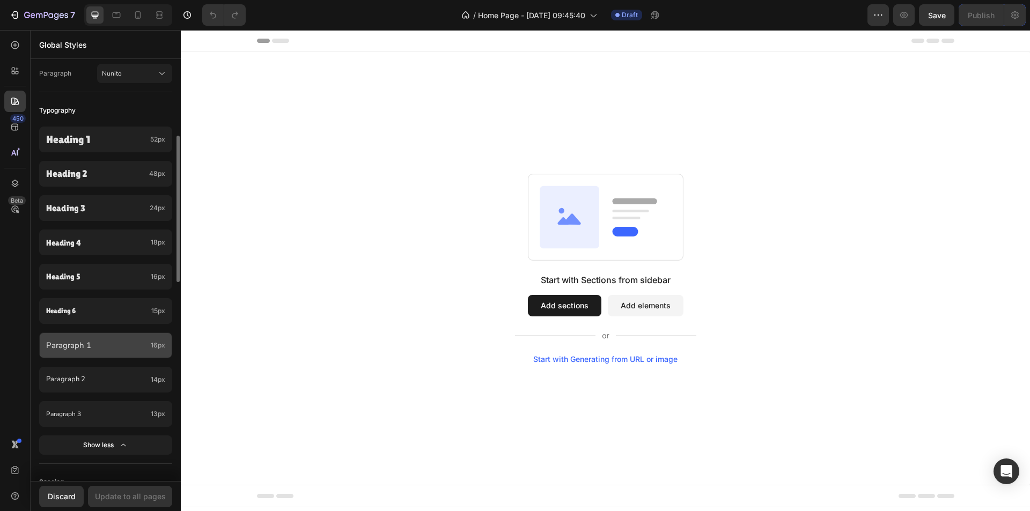
click at [127, 343] on p "Paragraph 1" at bounding box center [96, 345] width 100 height 12
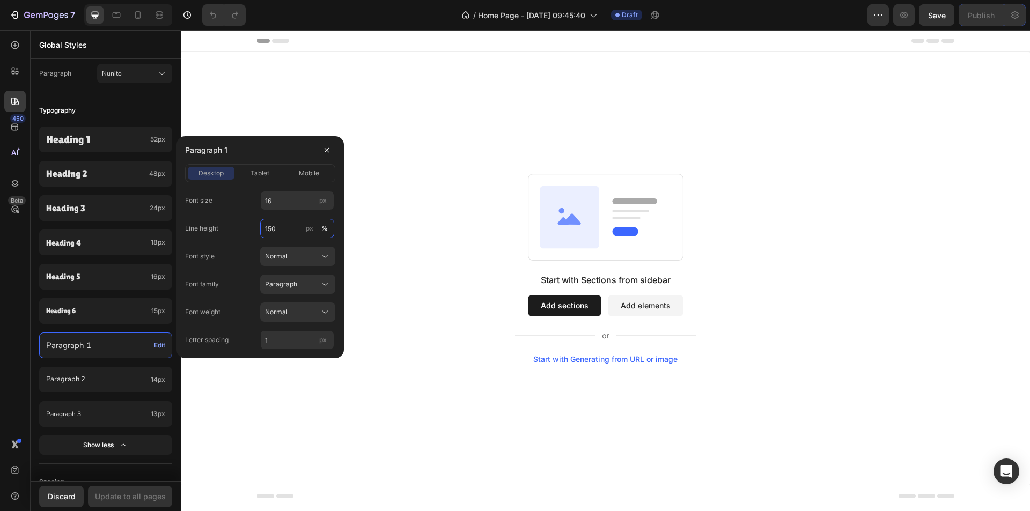
click at [283, 229] on input "150" at bounding box center [297, 228] width 74 height 19
type input "130"
click at [292, 311] on div "Normal" at bounding box center [291, 312] width 53 height 10
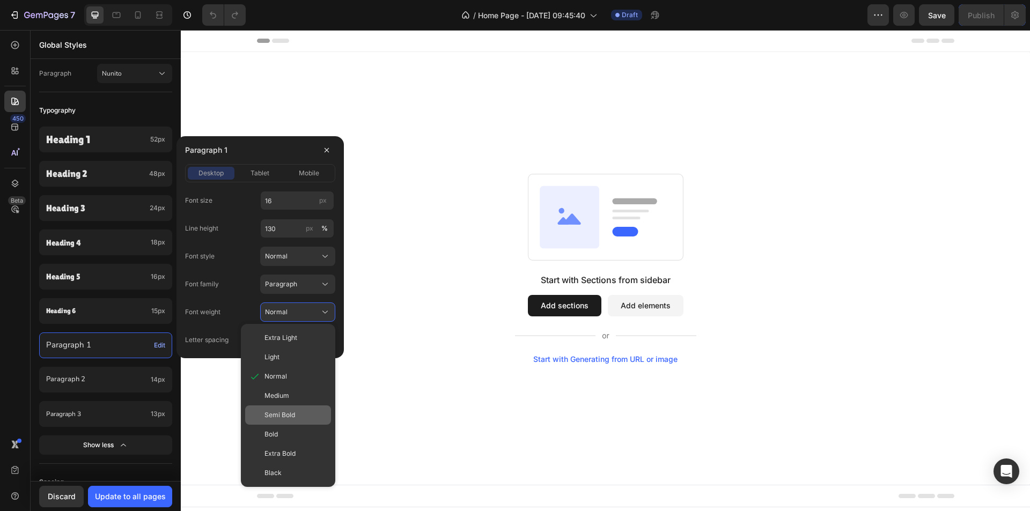
drag, startPoint x: 283, startPoint y: 411, endPoint x: 95, endPoint y: 365, distance: 193.3
click at [283, 411] on span "Semi Bold" at bounding box center [279, 415] width 31 height 10
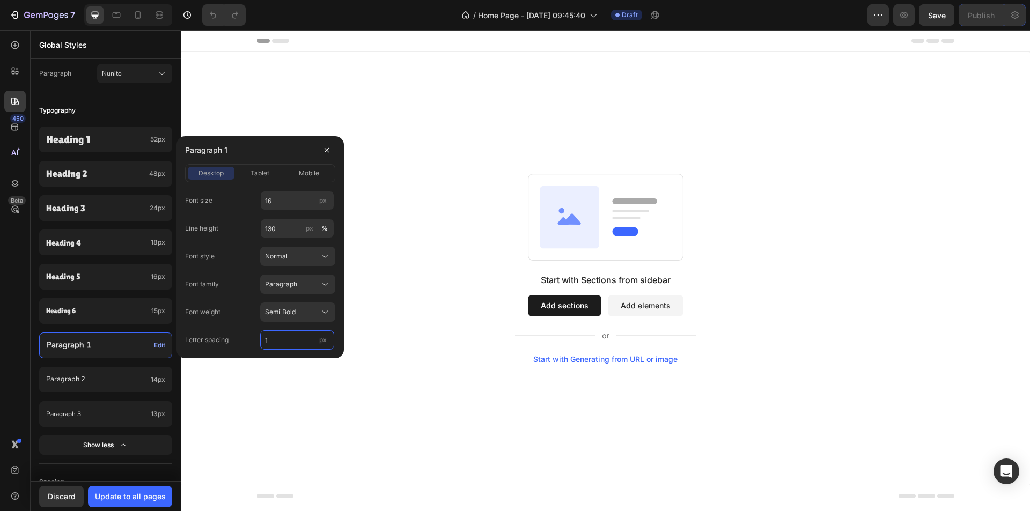
click at [276, 342] on input "1" at bounding box center [297, 339] width 74 height 19
type input "0"
click at [258, 171] on span "tablet" at bounding box center [259, 173] width 19 height 10
click at [290, 200] on input "14" at bounding box center [297, 200] width 74 height 19
type input "16"
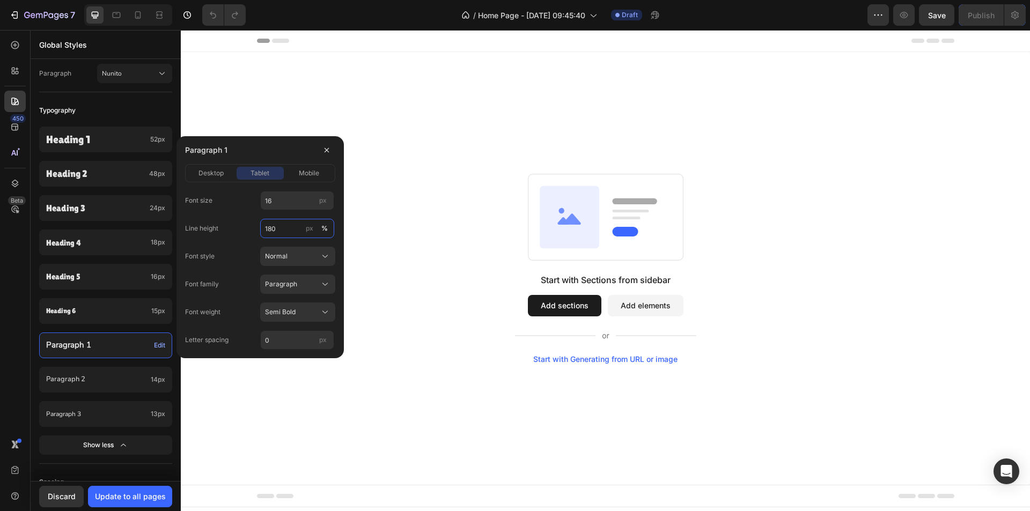
click at [284, 230] on input "180" at bounding box center [297, 228] width 74 height 19
type input "130"
click at [304, 167] on button "mobile" at bounding box center [309, 173] width 47 height 13
click at [280, 206] on input "14" at bounding box center [297, 200] width 74 height 19
type input "16"
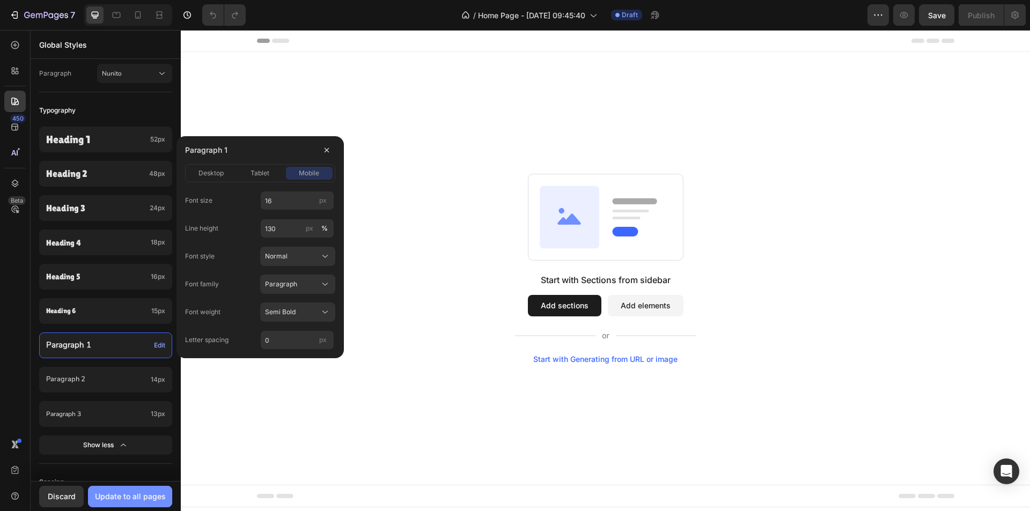
click at [143, 498] on div "Update to all pages" at bounding box center [130, 496] width 71 height 11
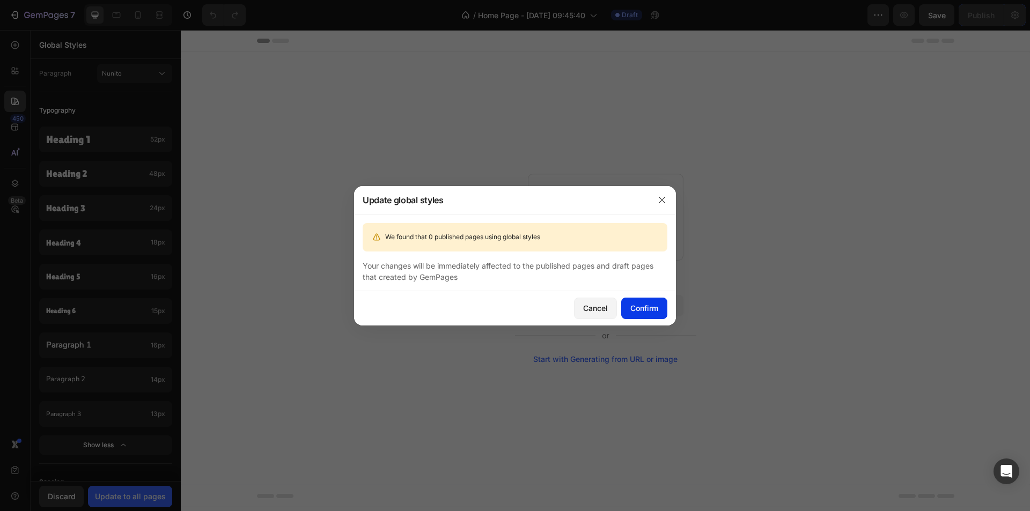
click at [637, 305] on div "Confirm" at bounding box center [644, 307] width 28 height 11
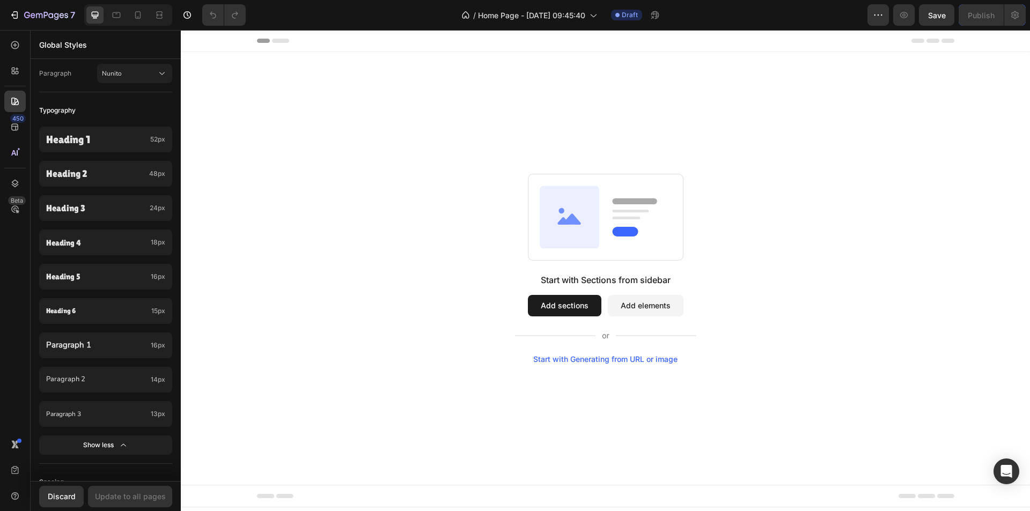
click at [951, 172] on div "Start with Sections from sidebar Add sections Add elements Start with Generatin…" at bounding box center [605, 268] width 849 height 433
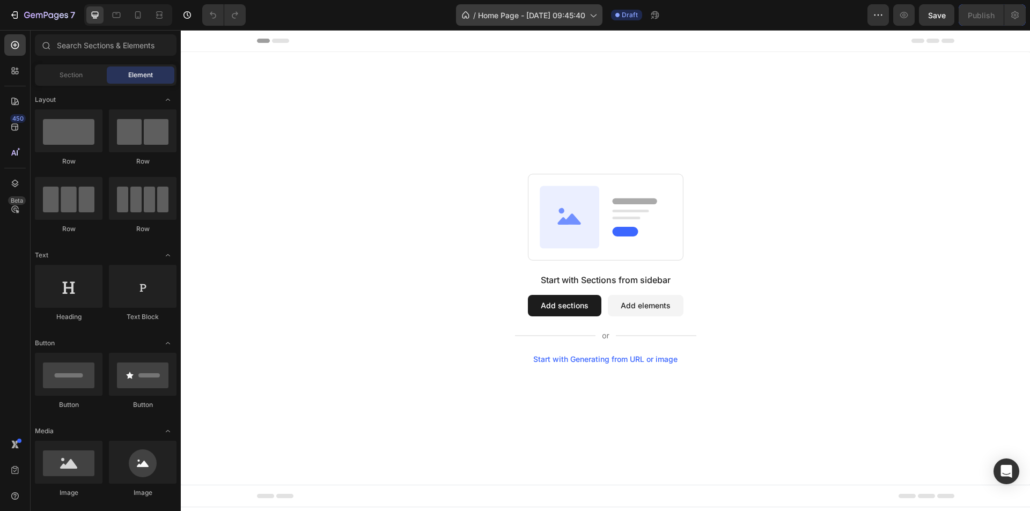
scroll to position [375, 0]
